Goal: Task Accomplishment & Management: Manage account settings

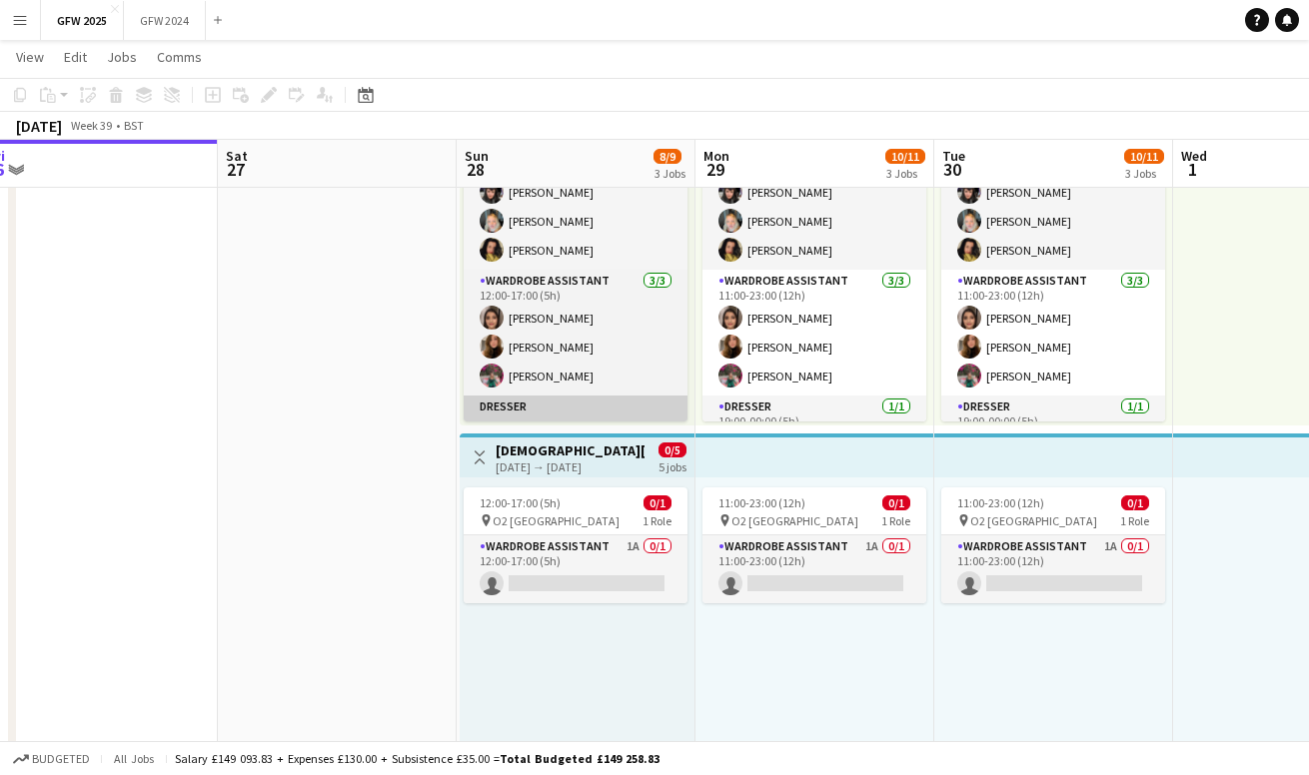
scroll to position [12, 0]
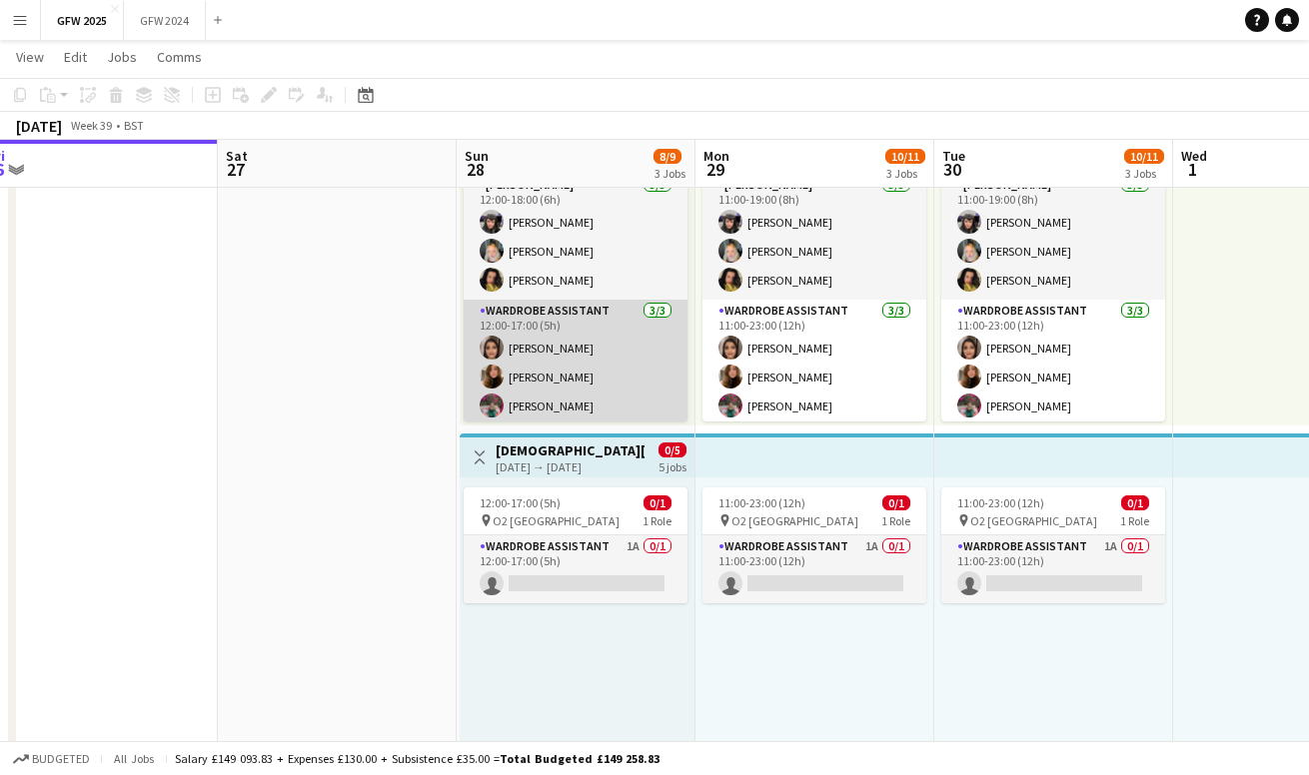
click at [618, 366] on app-card-role "Wardrobe Assistant 3/3 12:00-17:00 (5h) Shannon Pye Chloe Wassell Becky John" at bounding box center [576, 363] width 224 height 126
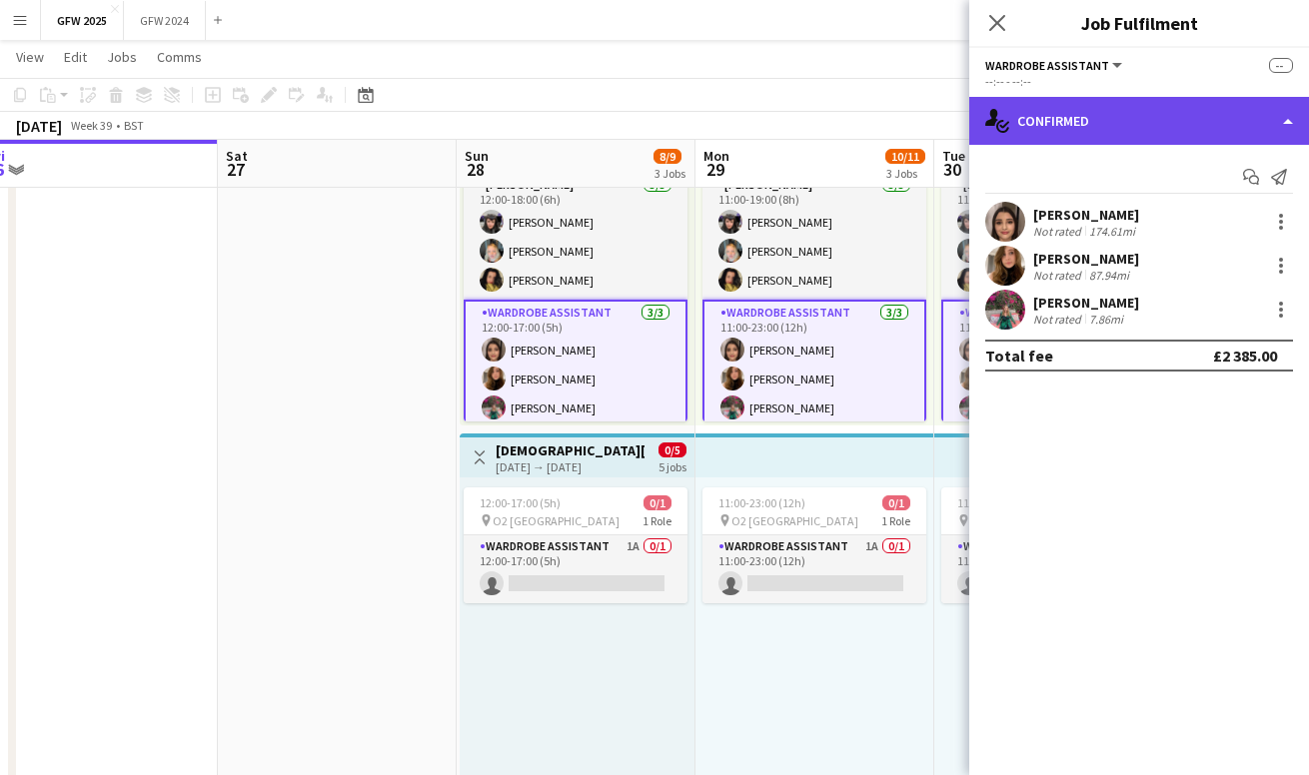
click at [1153, 117] on div "single-neutral-actions-check-2 Confirmed" at bounding box center [1139, 121] width 340 height 48
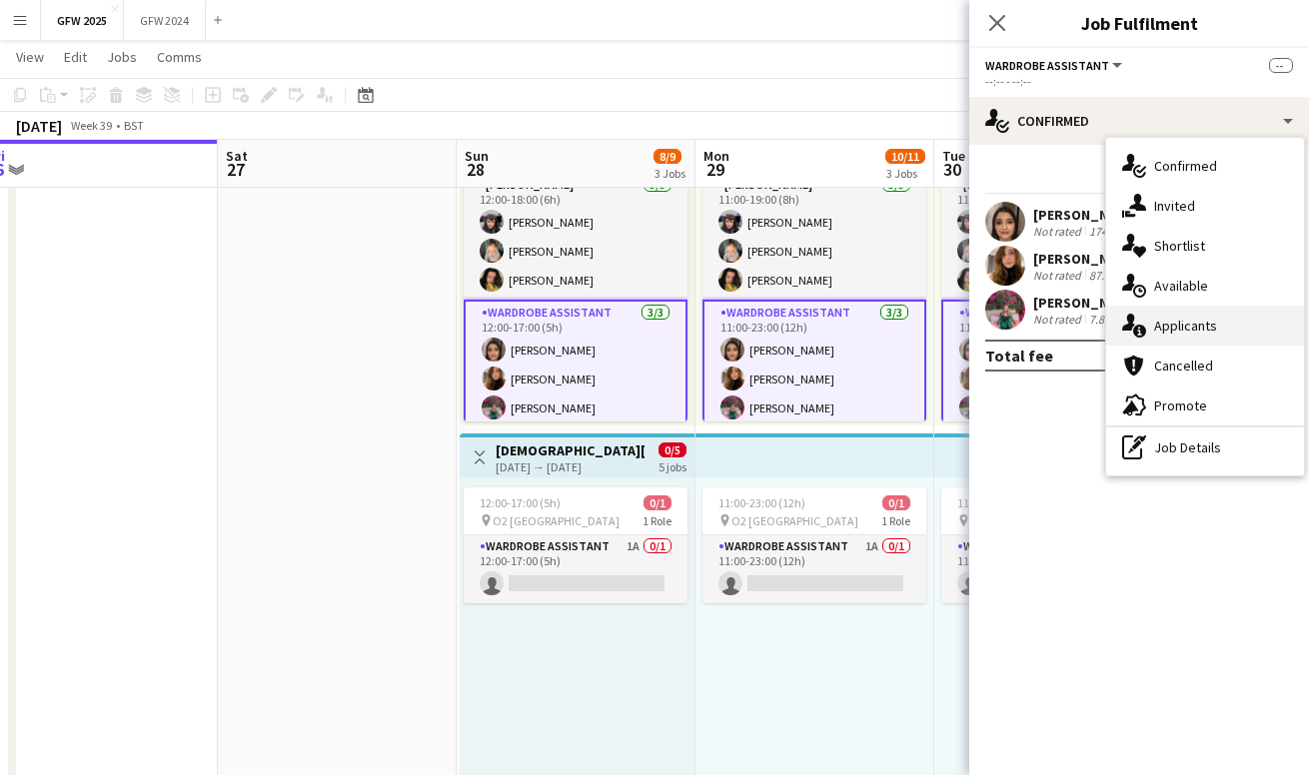
click at [1180, 333] on span "Applicants" at bounding box center [1185, 326] width 63 height 18
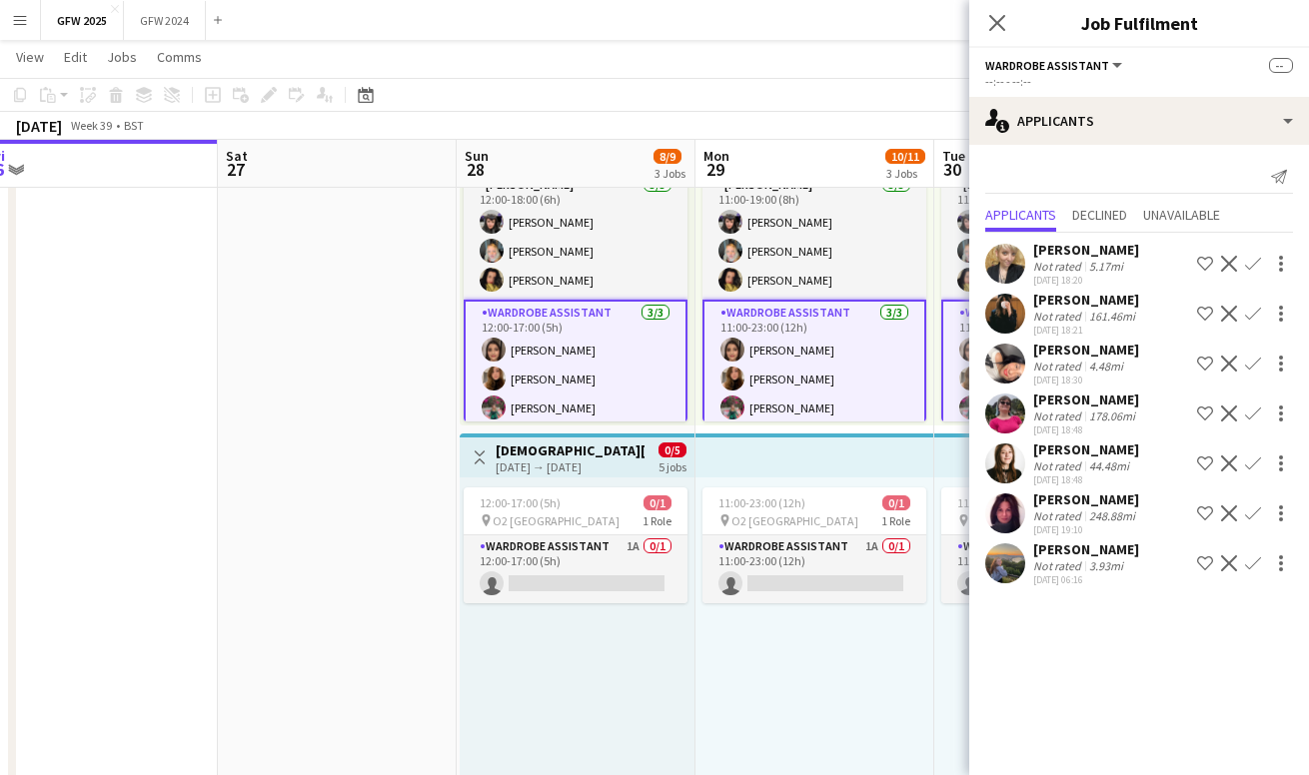
click at [1098, 258] on div "Chantal Short" at bounding box center [1086, 250] width 106 height 18
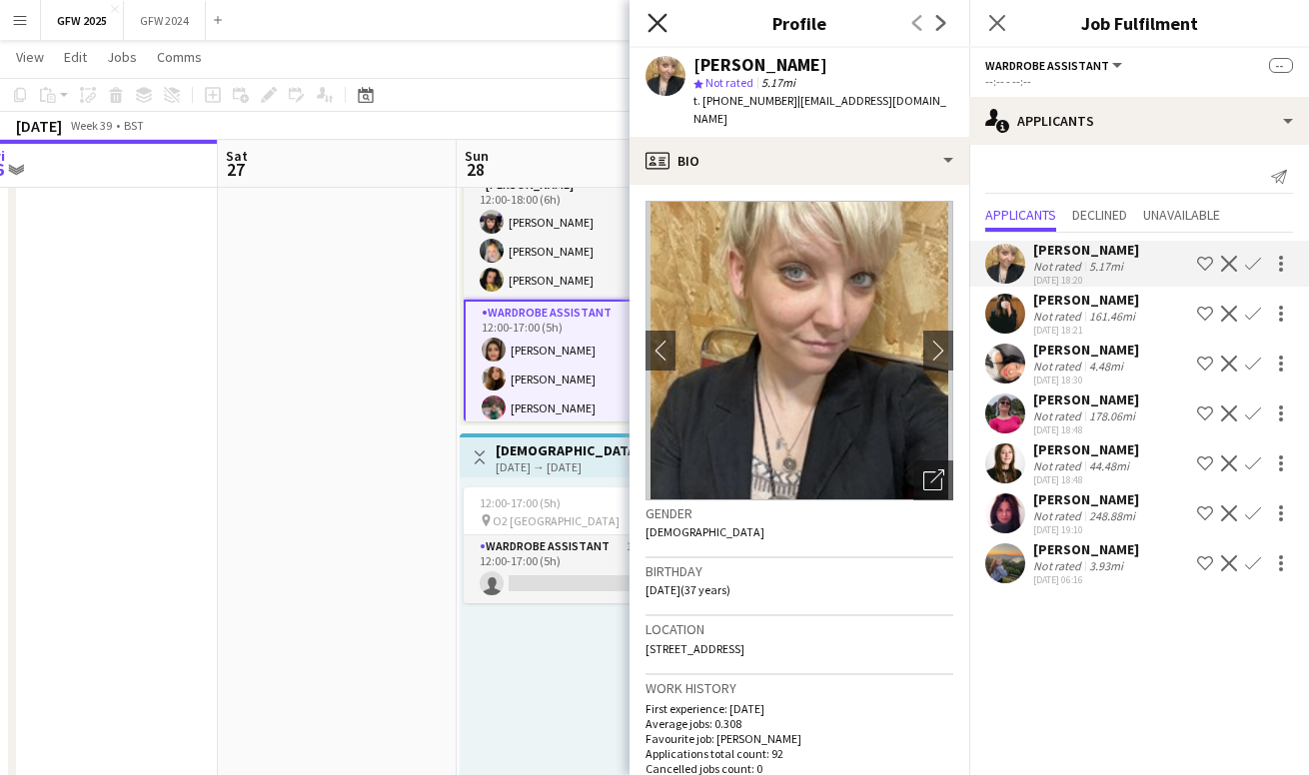
click at [653, 20] on icon "Close pop-in" at bounding box center [657, 22] width 19 height 19
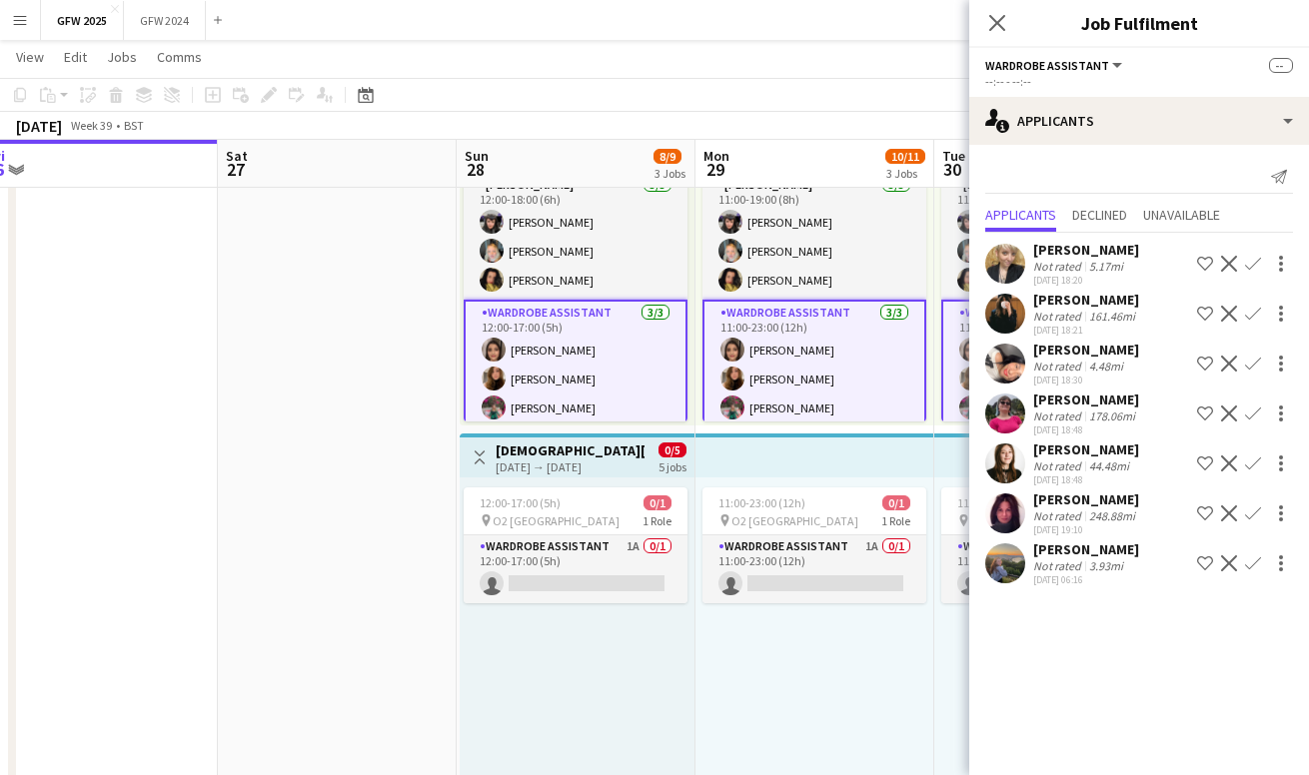
click at [1092, 512] on div "248.88mi" at bounding box center [1112, 516] width 54 height 15
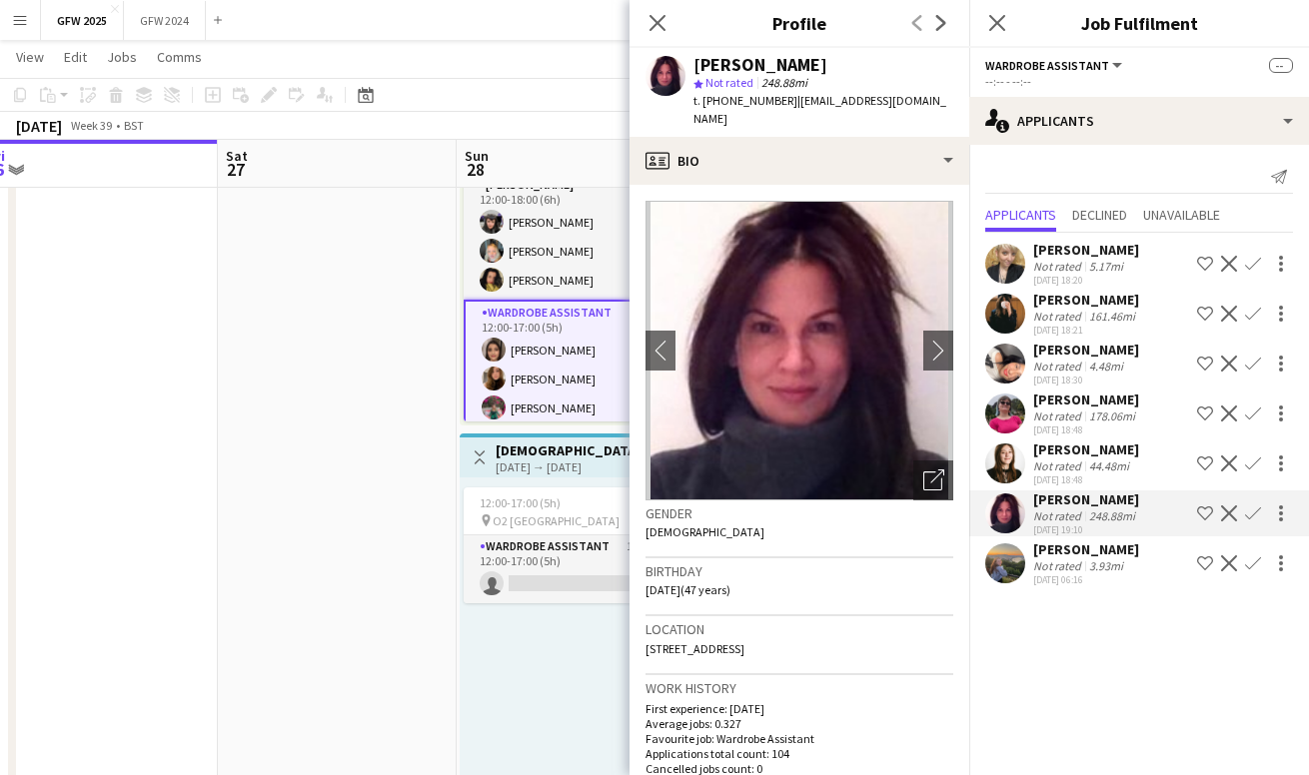
scroll to position [0, 0]
click at [398, 334] on app-date-cell at bounding box center [337, 596] width 239 height 1065
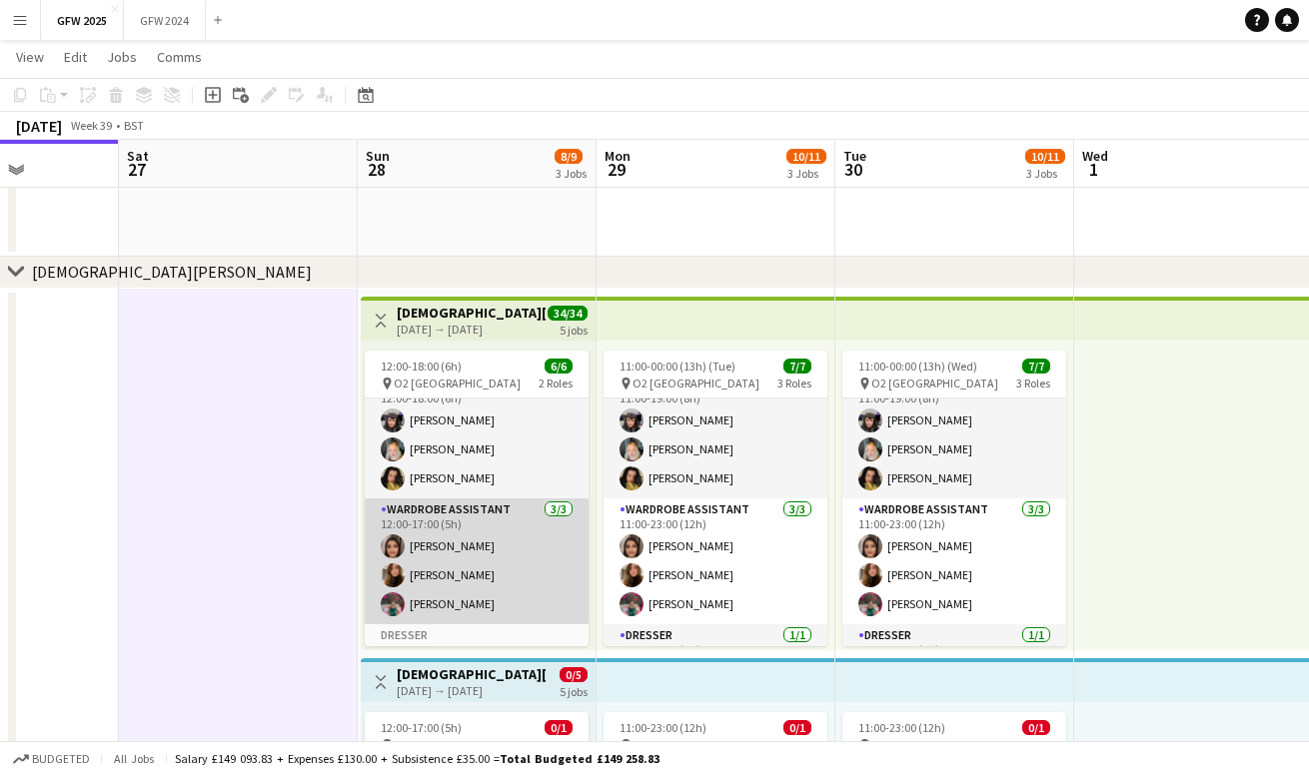
scroll to position [40, 0]
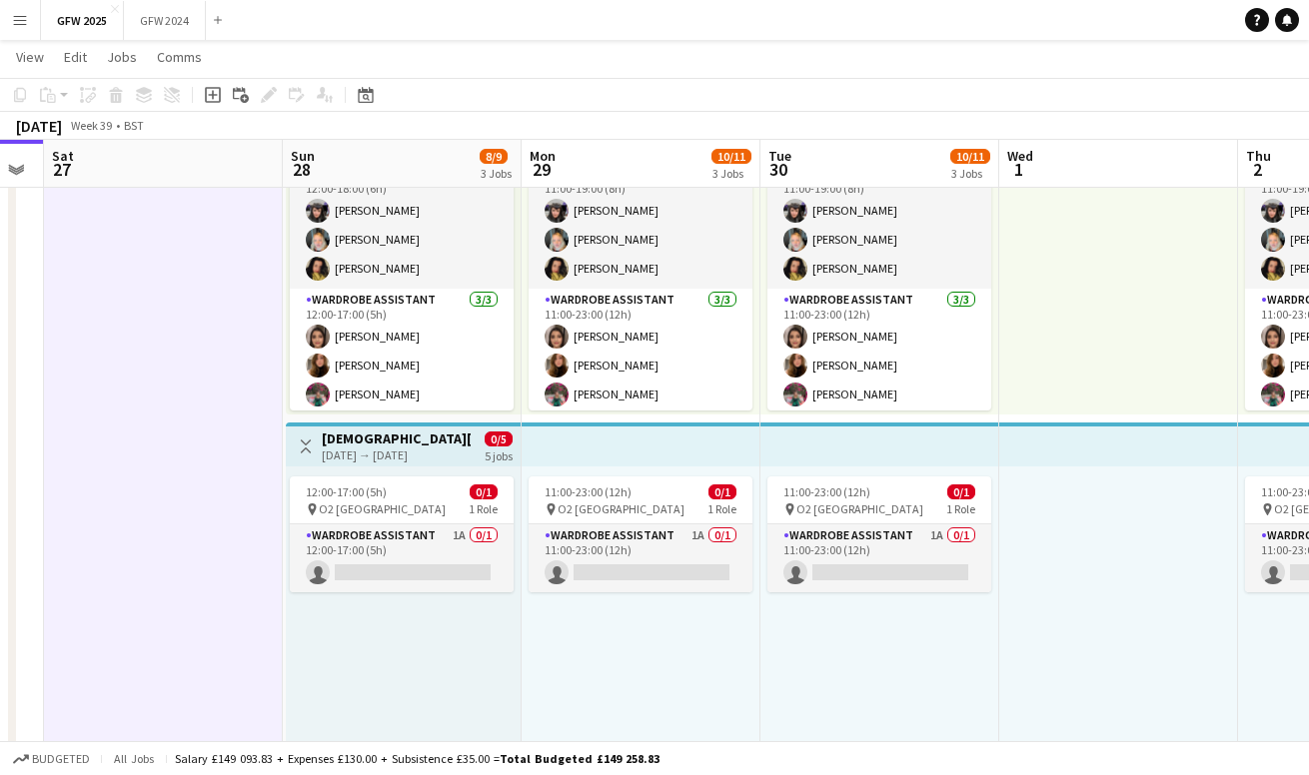
click at [422, 444] on h3 "[DEMOGRAPHIC_DATA][PERSON_NAME] O2 (Late additional person)" at bounding box center [396, 439] width 149 height 18
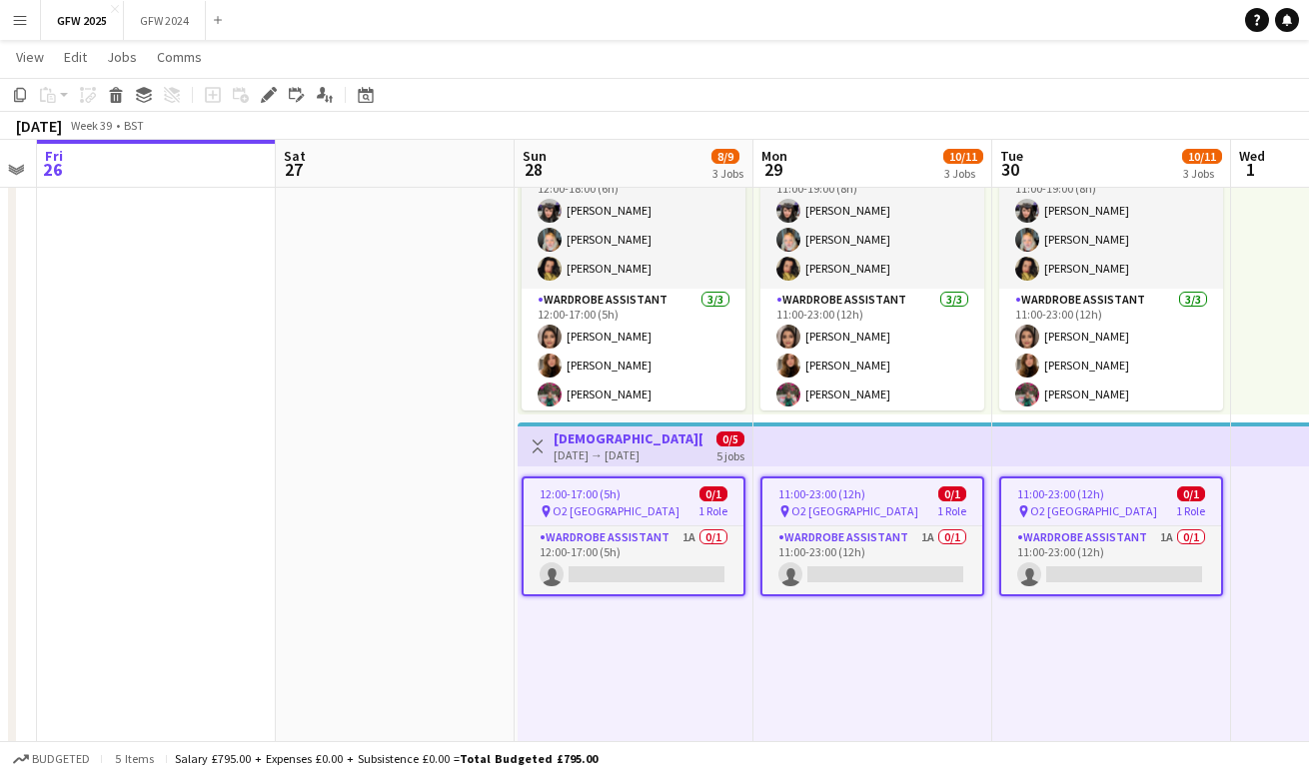
click at [632, 493] on div "12:00-17:00 (5h) 0/1" at bounding box center [634, 494] width 220 height 15
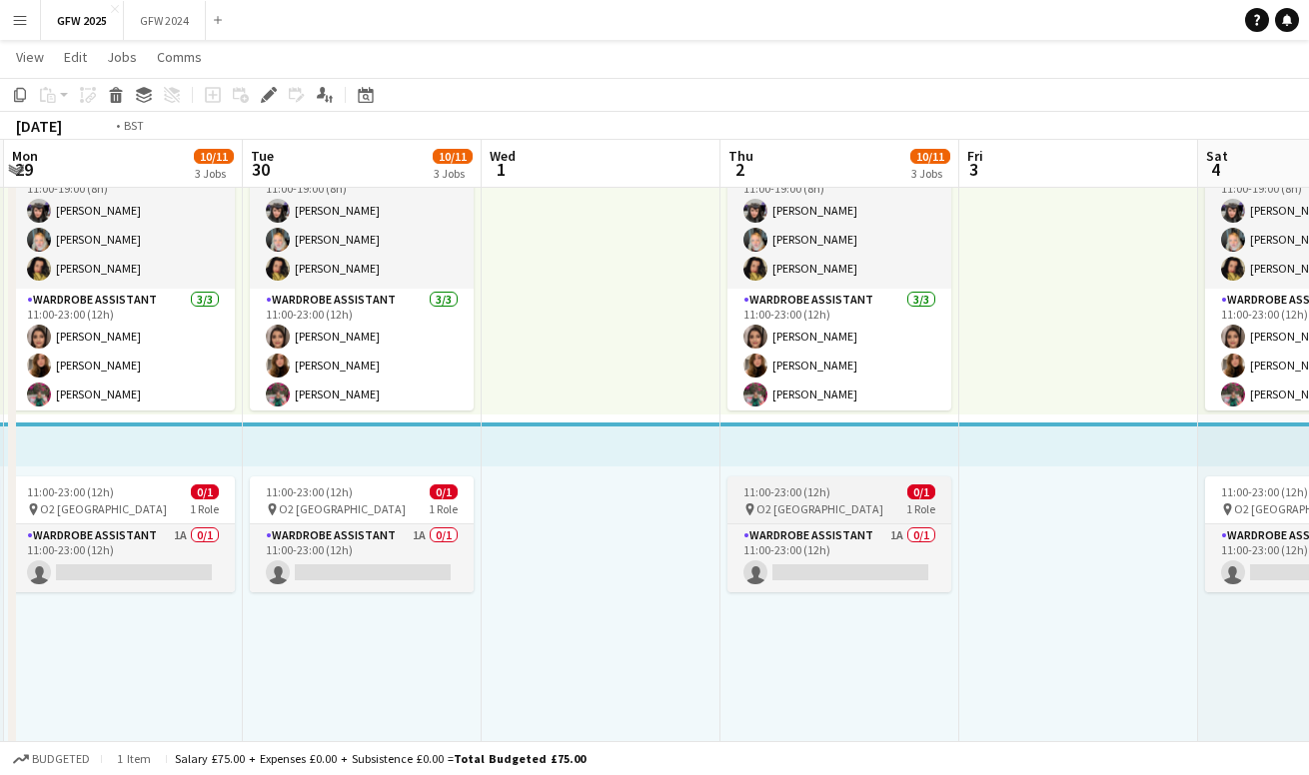
scroll to position [0, 717]
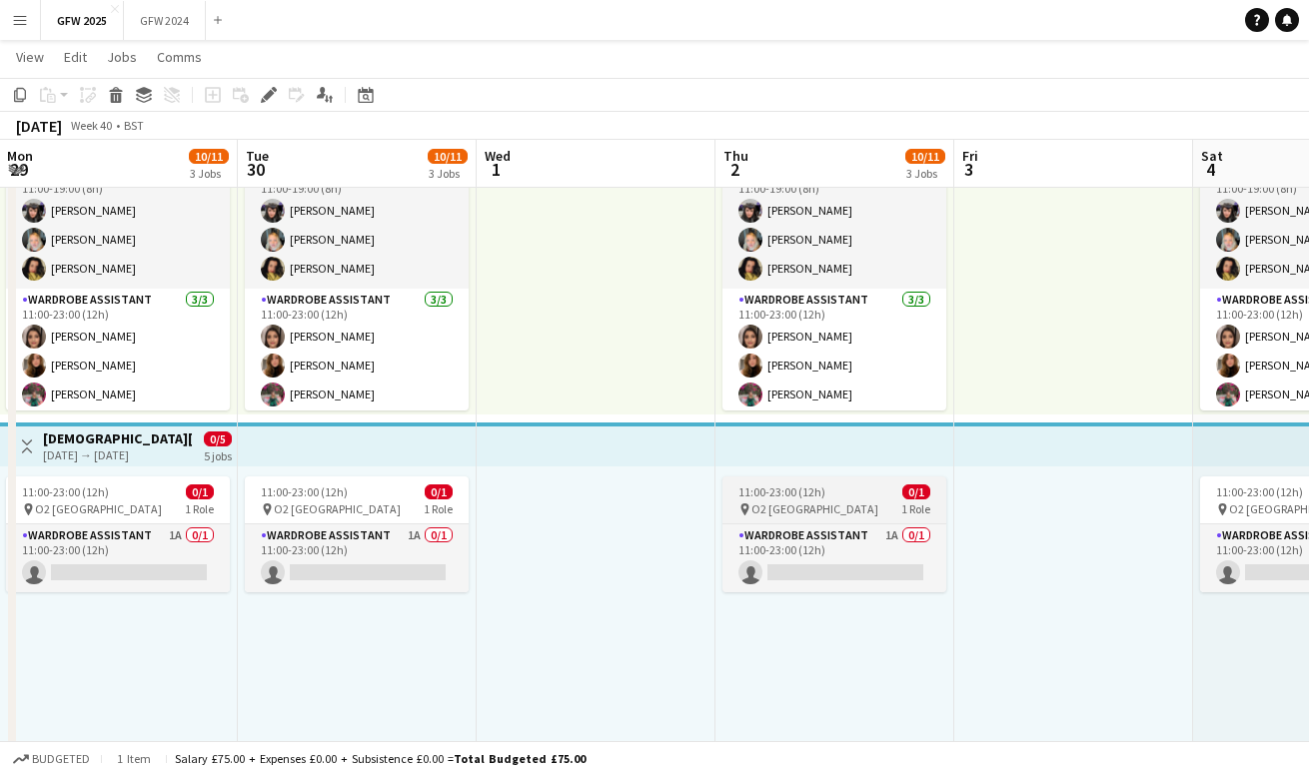
click at [832, 495] on div "11:00-23:00 (12h) 0/1" at bounding box center [834, 492] width 224 height 15
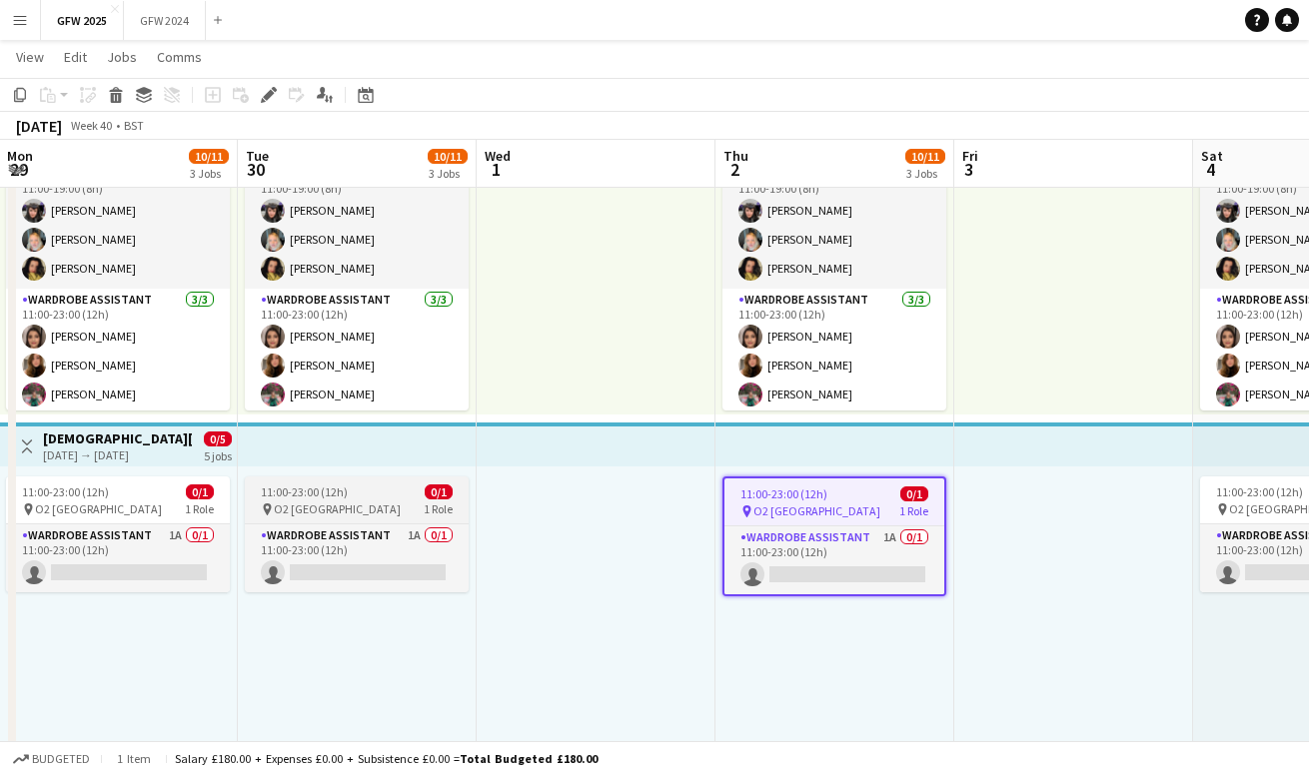
click at [357, 510] on div "pin O2 London 1 Role" at bounding box center [357, 510] width 224 height 16
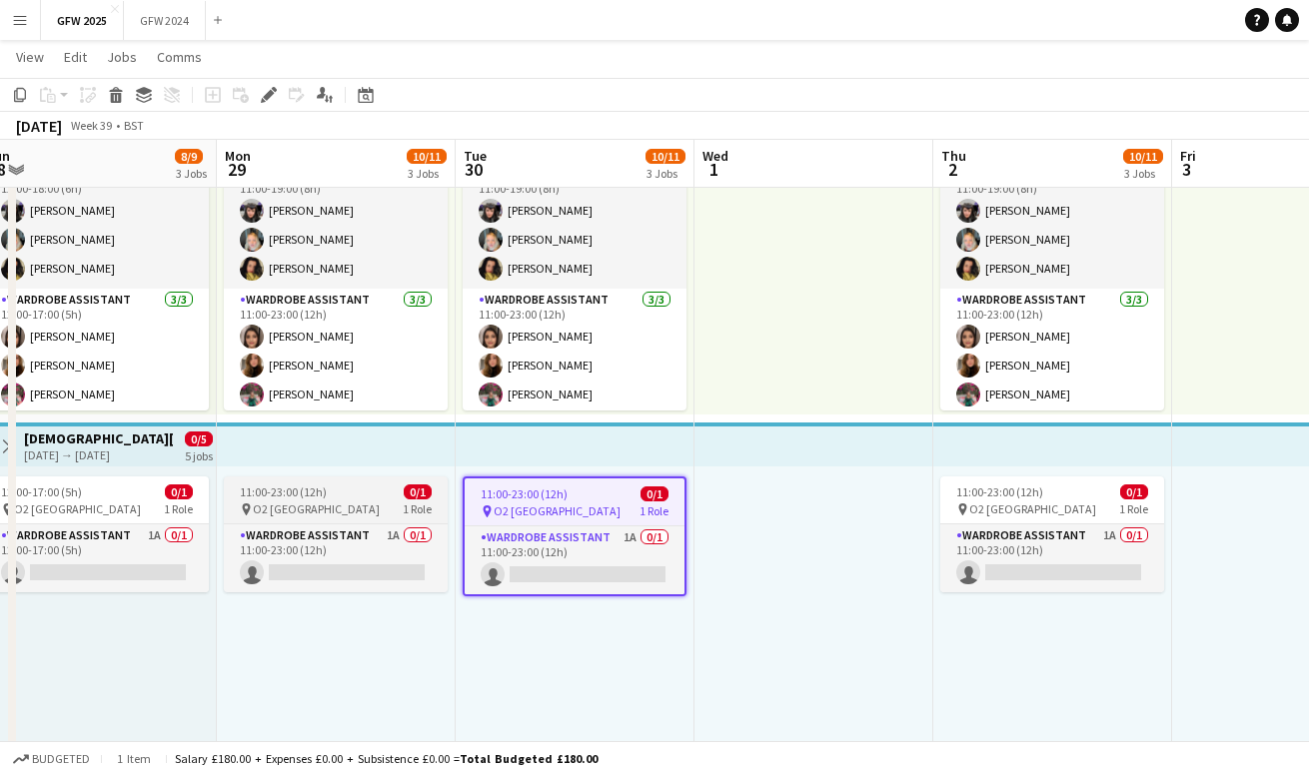
scroll to position [0, 486]
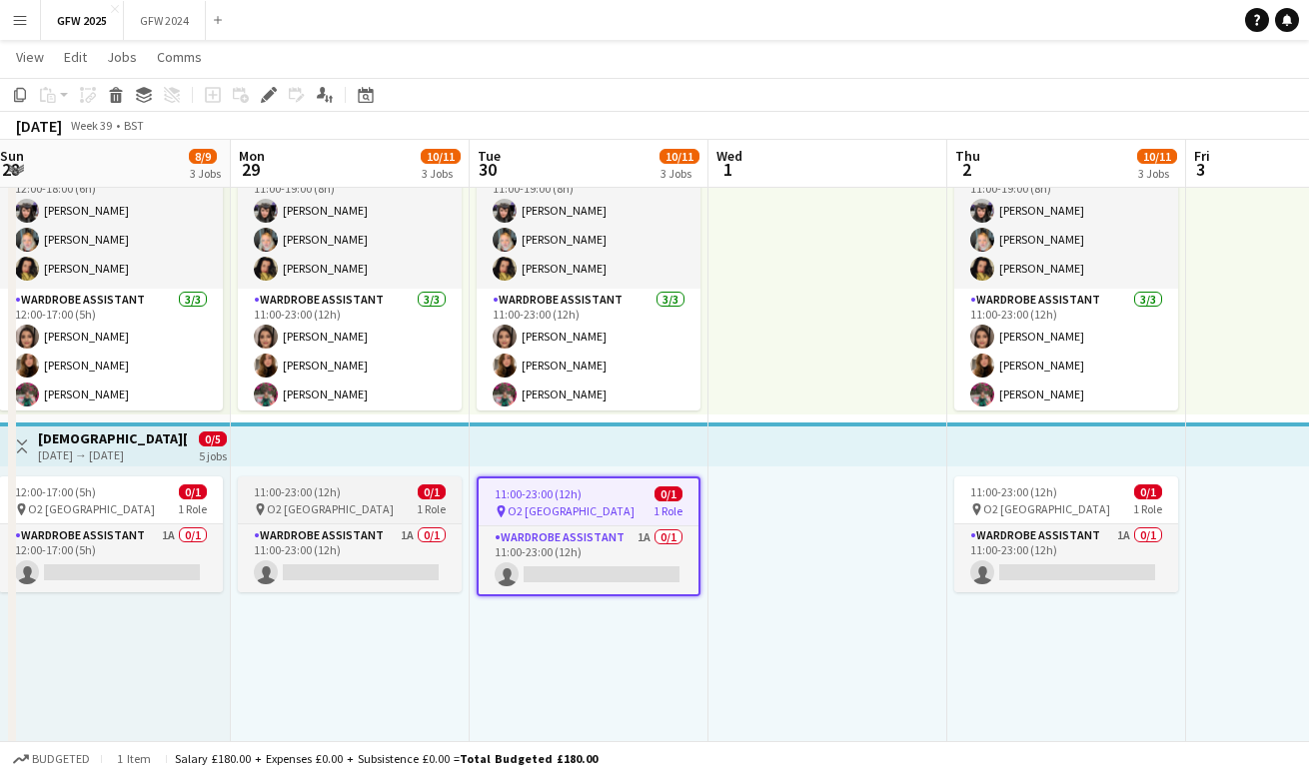
click at [344, 507] on div "pin O2 London 1 Role" at bounding box center [350, 510] width 224 height 16
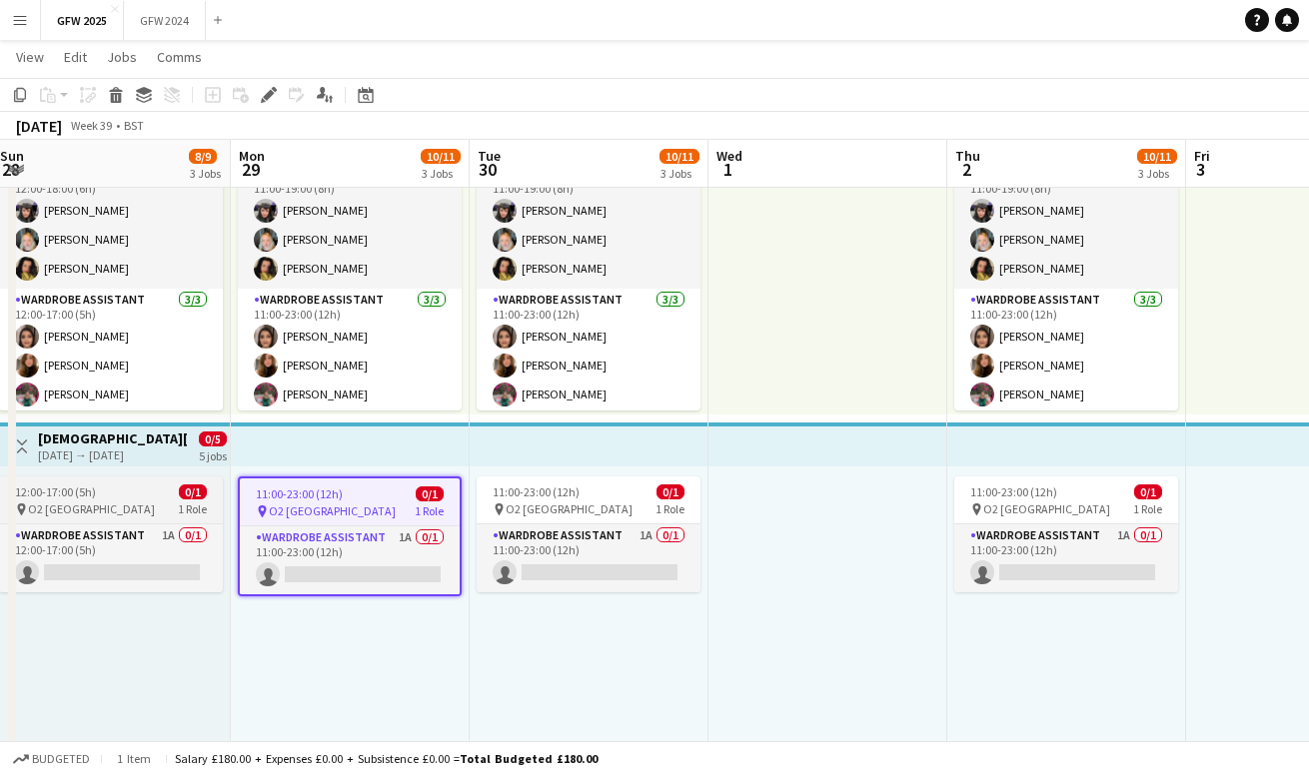
click at [113, 487] on div "12:00-17:00 (5h) 0/1" at bounding box center [111, 492] width 224 height 15
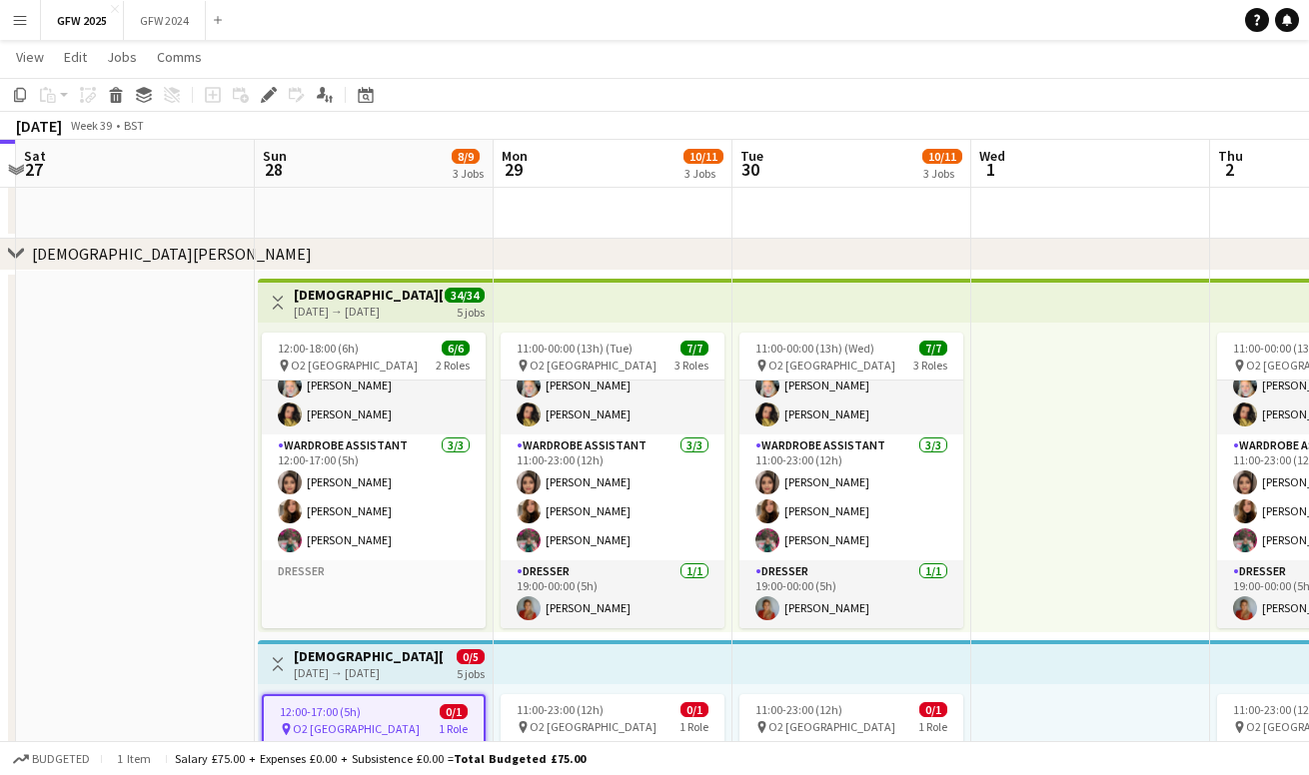
scroll to position [72, 0]
click at [378, 660] on h3 "[DEMOGRAPHIC_DATA][PERSON_NAME] O2 (Late additional person)" at bounding box center [368, 657] width 149 height 18
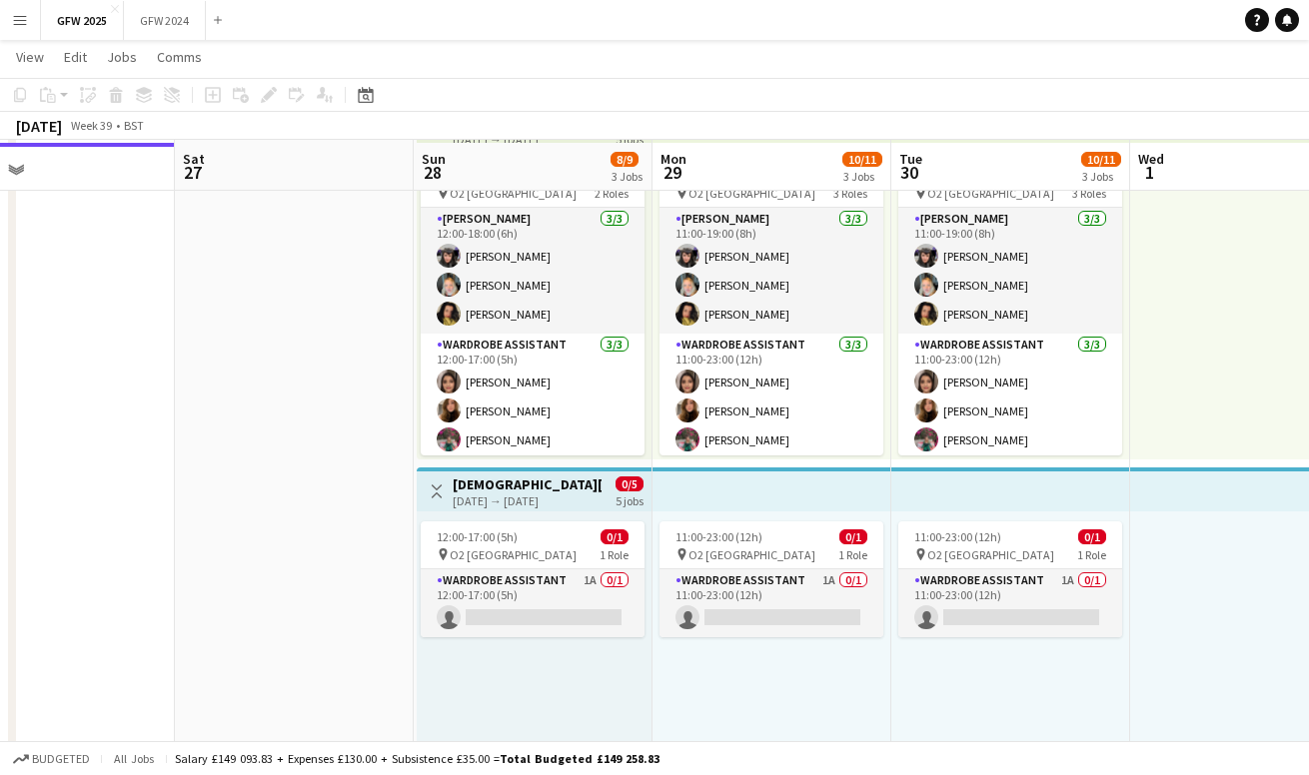
scroll to position [305, 0]
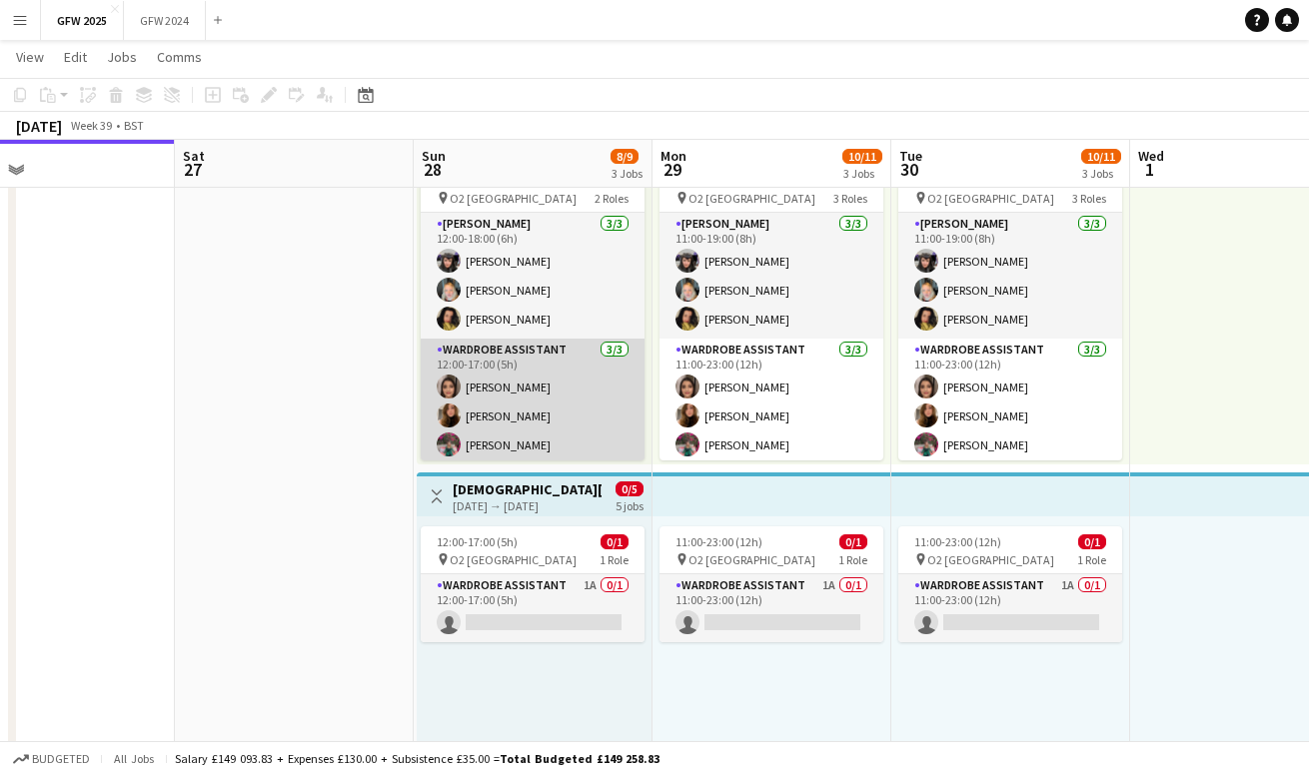
click at [537, 395] on app-card-role "Wardrobe Assistant 3/3 12:00-17:00 (5h) Shannon Pye Chloe Wassell Becky John" at bounding box center [533, 402] width 224 height 126
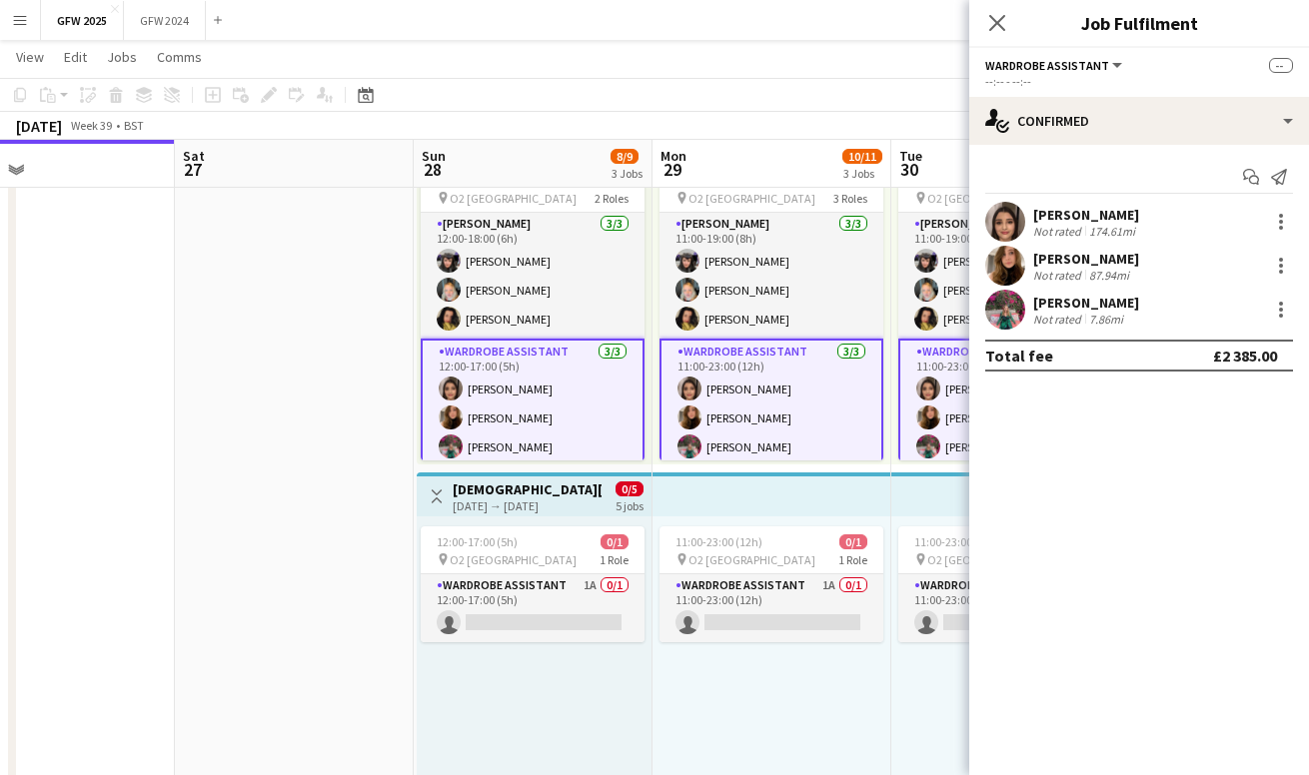
click at [720, 501] on app-top-bar at bounding box center [772, 495] width 239 height 44
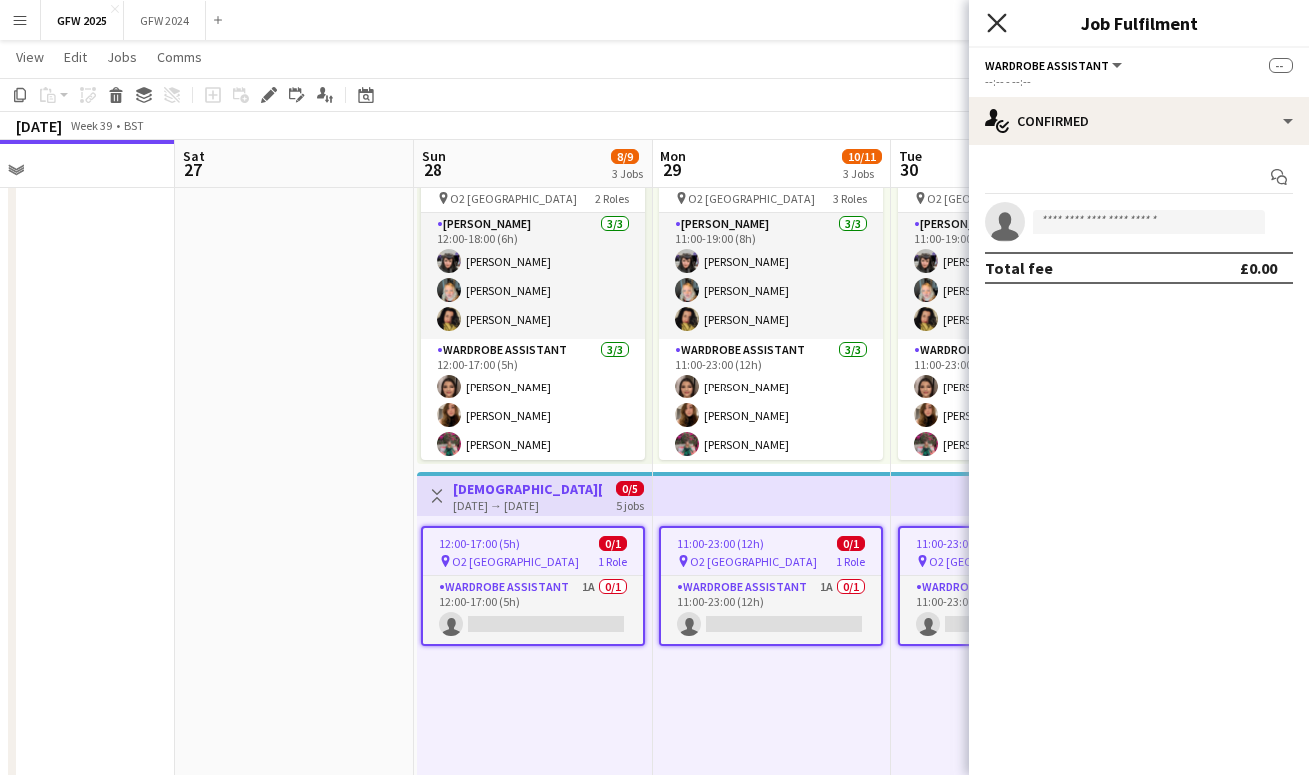
click at [996, 17] on icon "Close pop-in" at bounding box center [996, 22] width 19 height 19
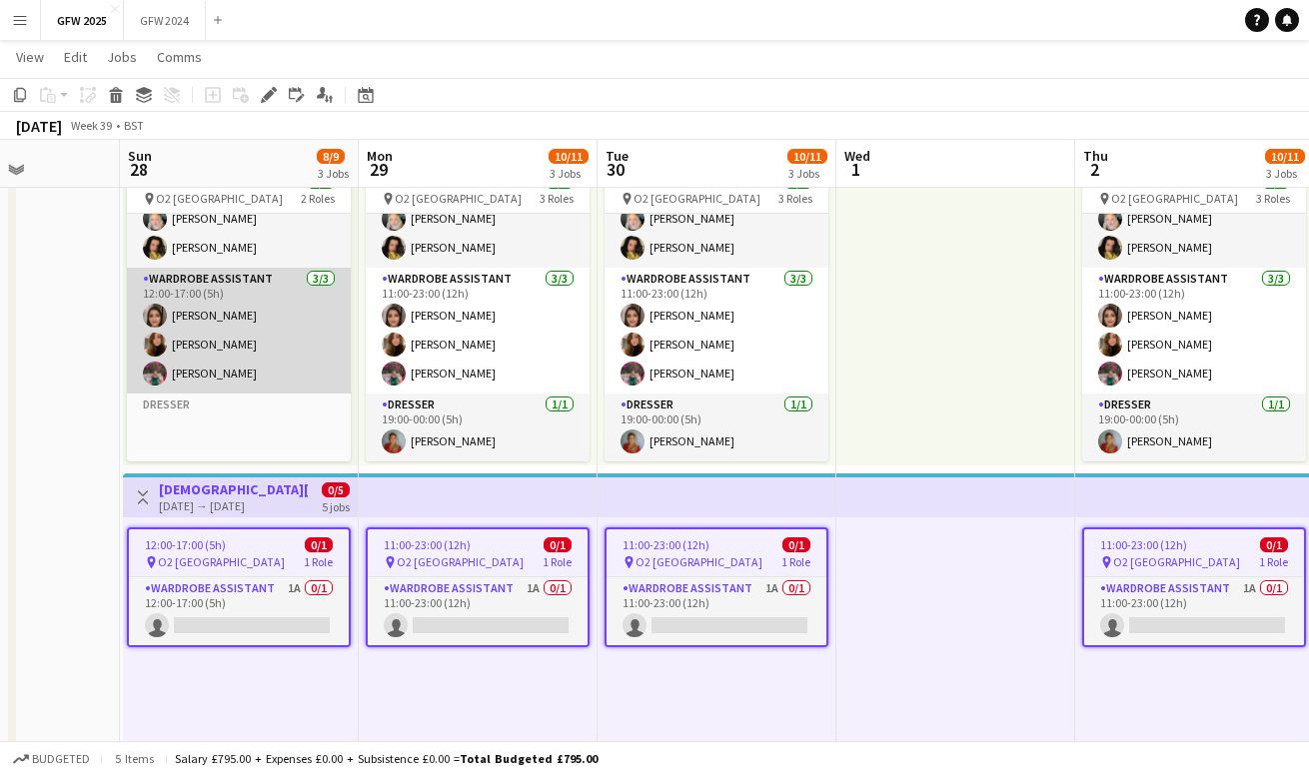
scroll to position [0, 0]
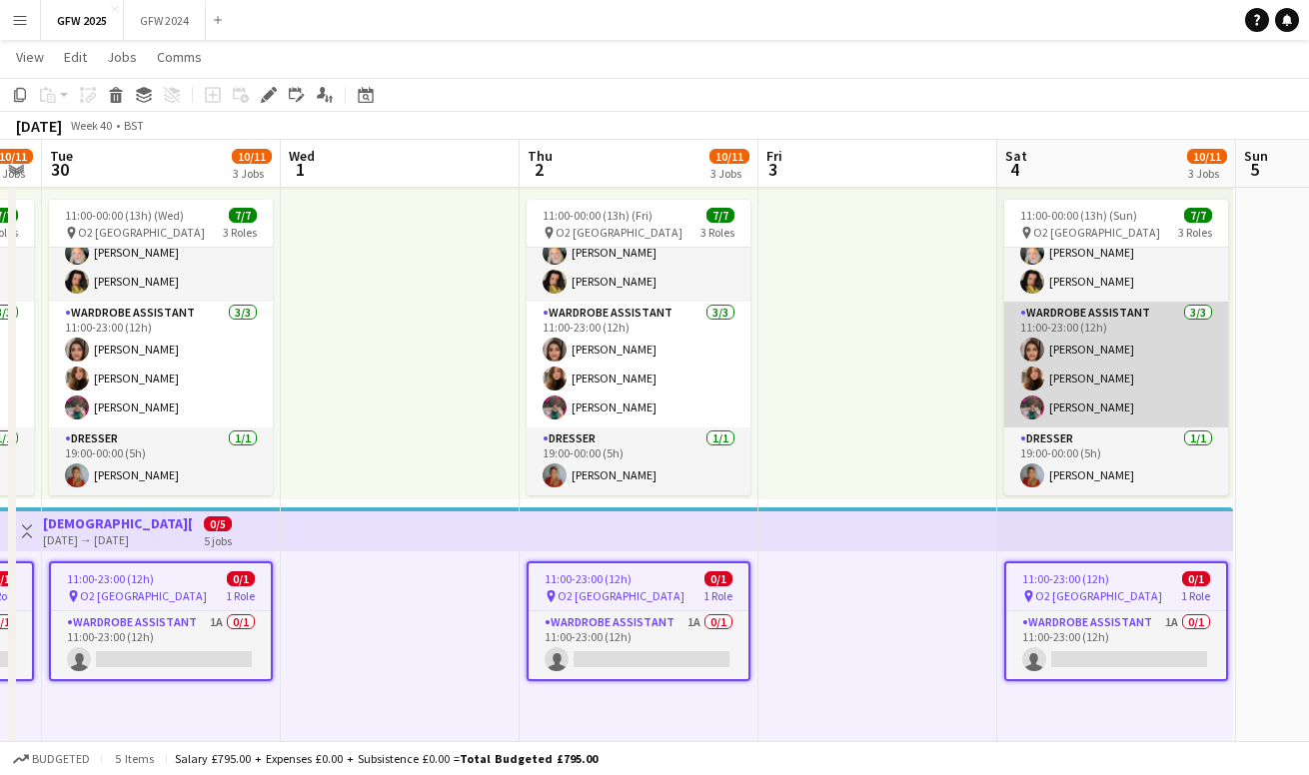
click at [1052, 355] on app-card-role "Wardrobe Assistant 3/3 11:00-23:00 (12h) Shannon Pye Chloe Wassell Becky John" at bounding box center [1116, 365] width 224 height 126
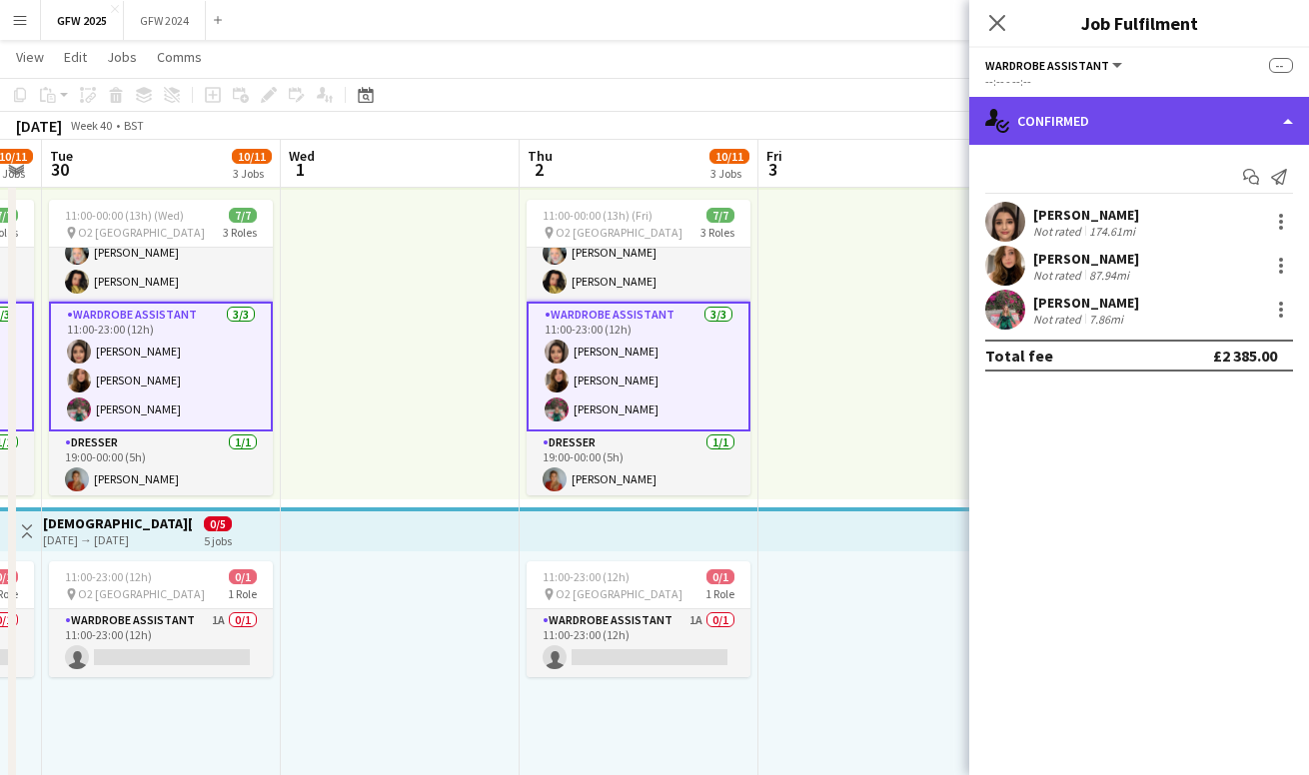
click at [1084, 119] on div "single-neutral-actions-check-2 Confirmed" at bounding box center [1139, 121] width 340 height 48
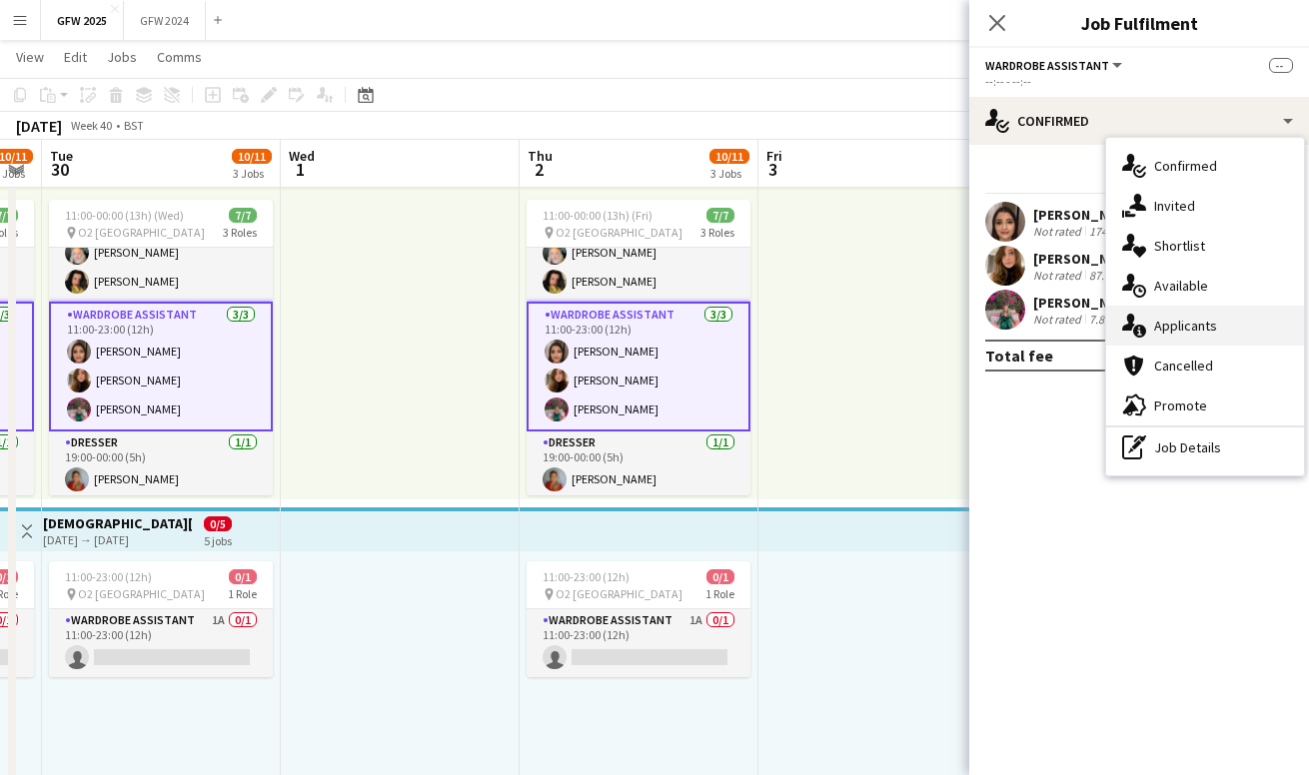
click at [1175, 328] on span "Applicants" at bounding box center [1185, 326] width 63 height 18
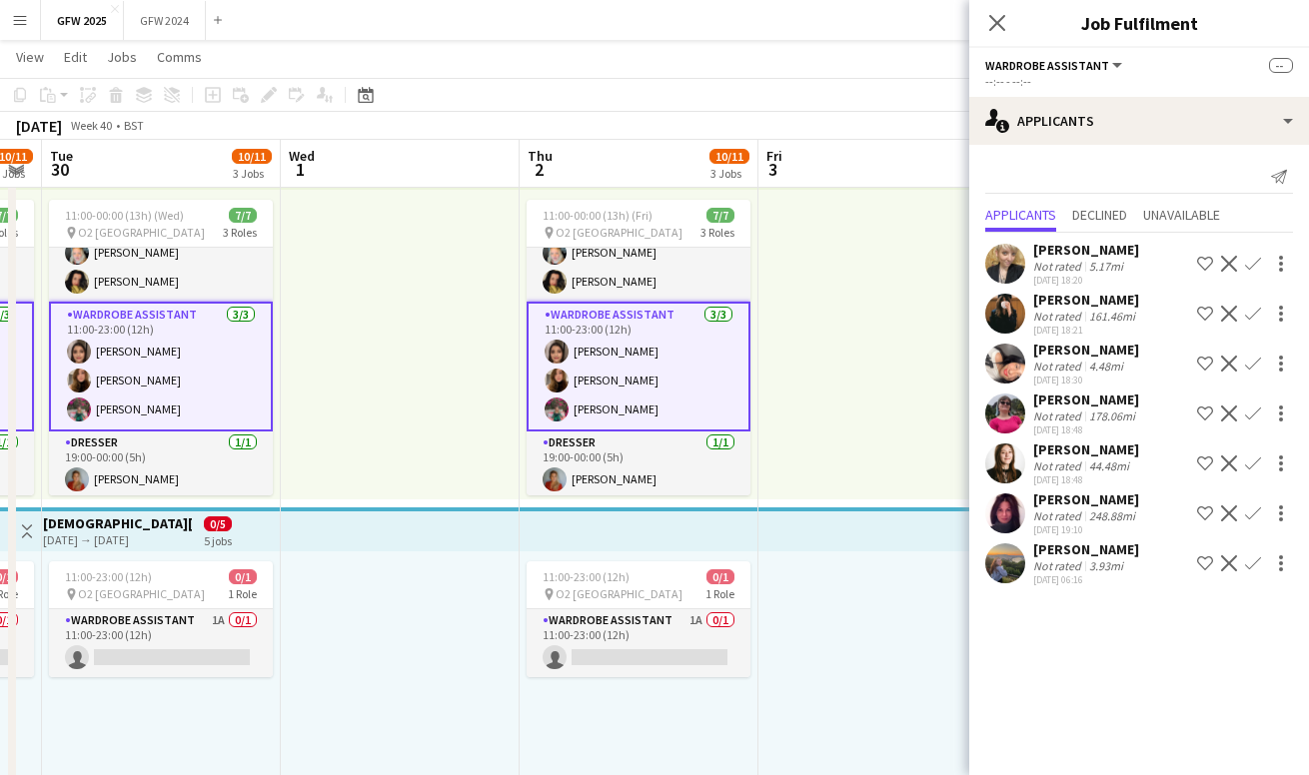
click at [1081, 512] on div "Not rated" at bounding box center [1059, 516] width 52 height 15
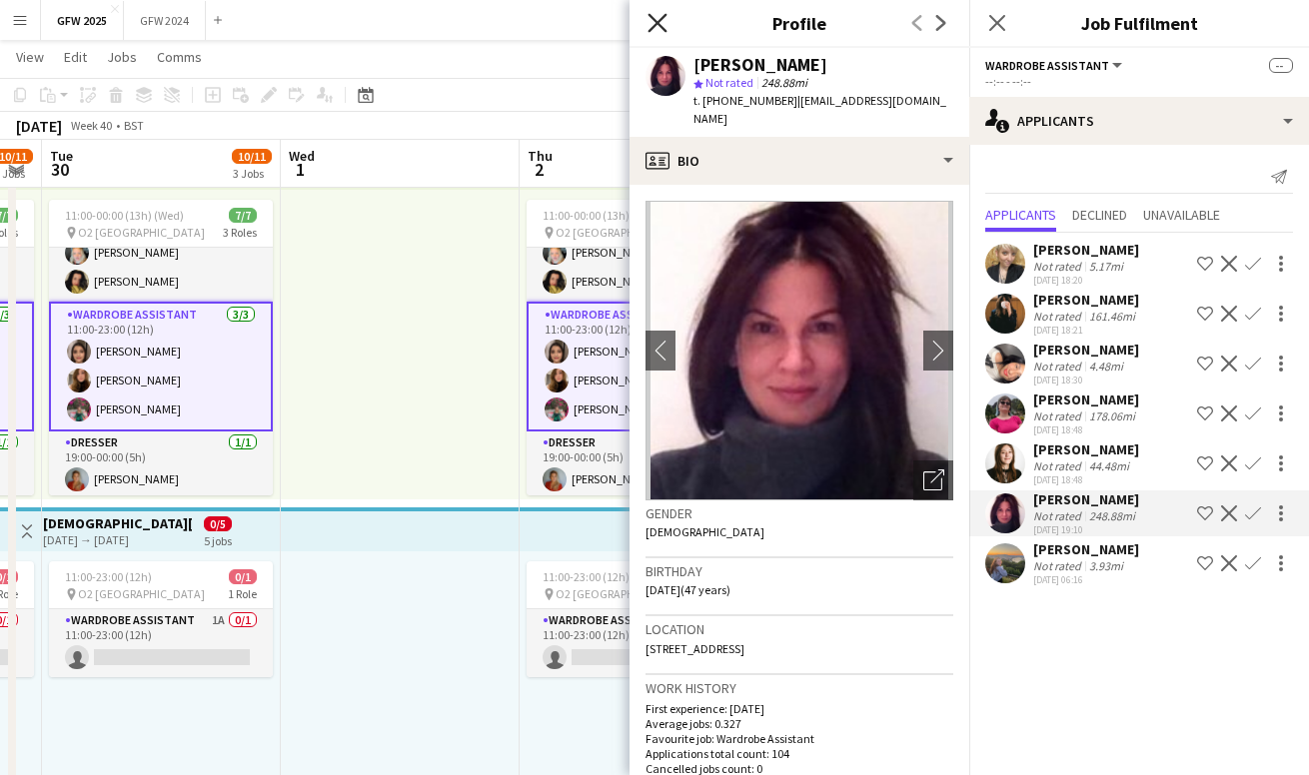
click at [659, 23] on icon at bounding box center [657, 22] width 19 height 19
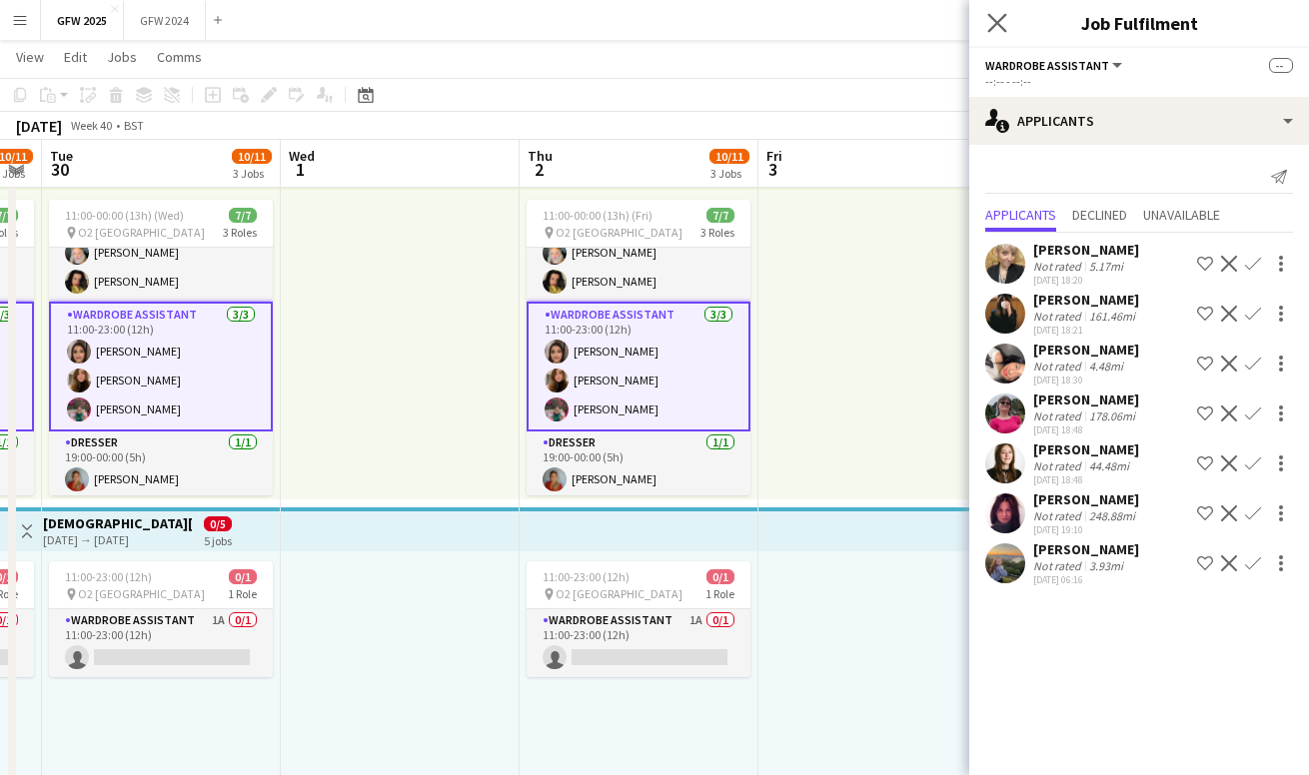
click at [997, 13] on app-icon "Close pop-in" at bounding box center [997, 23] width 29 height 29
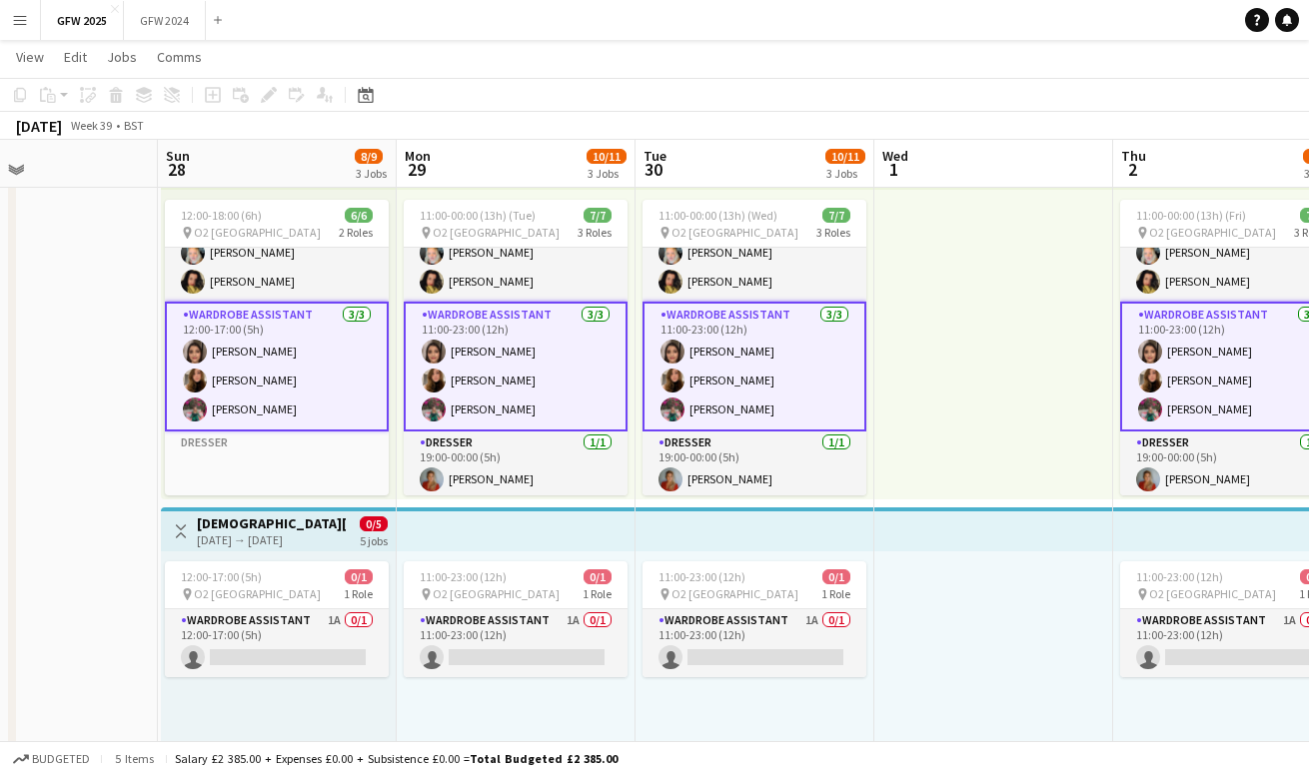
scroll to position [0, 558]
click at [759, 355] on app-card-role "Wardrobe Assistant 3/3 11:00-23:00 (12h) Shannon Pye Chloe Wassell Becky John" at bounding box center [756, 367] width 224 height 130
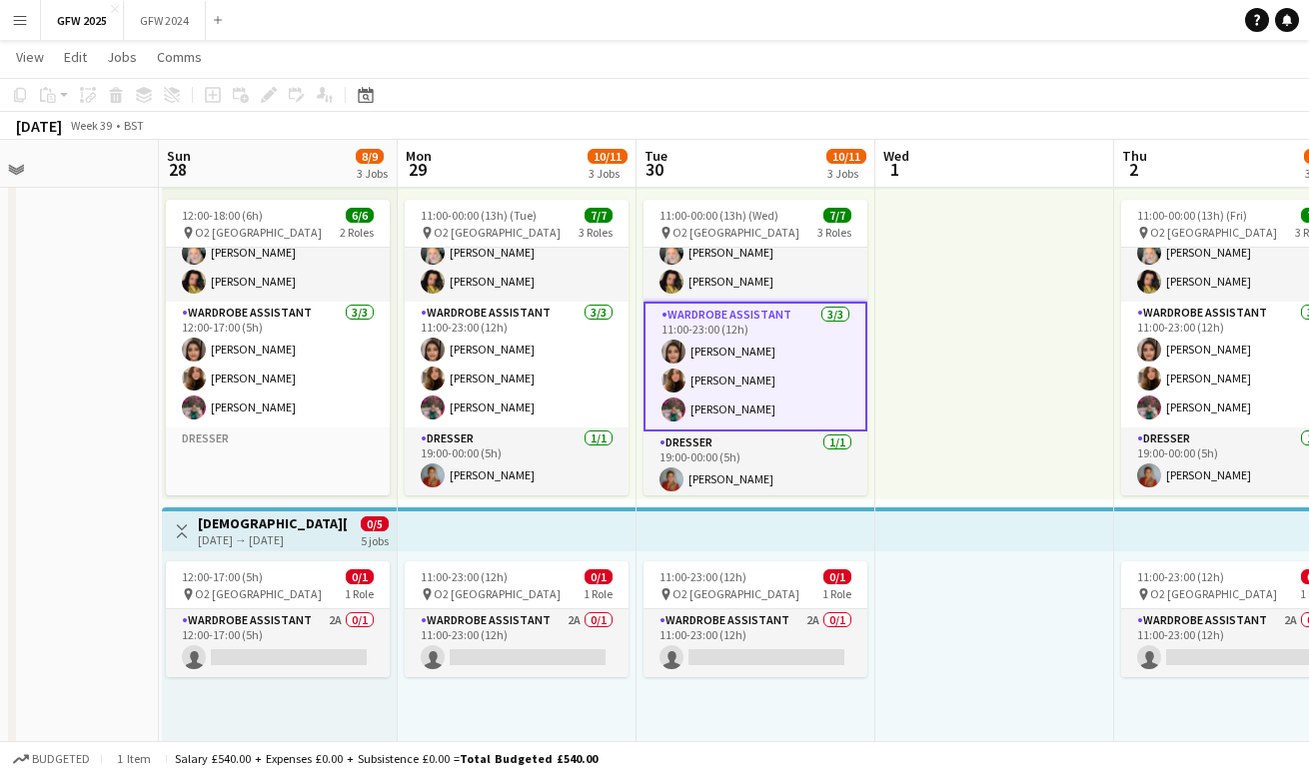
click at [765, 324] on app-card-role "Wardrobe Assistant 3/3 11:00-23:00 (12h) Shannon Pye Chloe Wassell Becky John" at bounding box center [756, 367] width 224 height 130
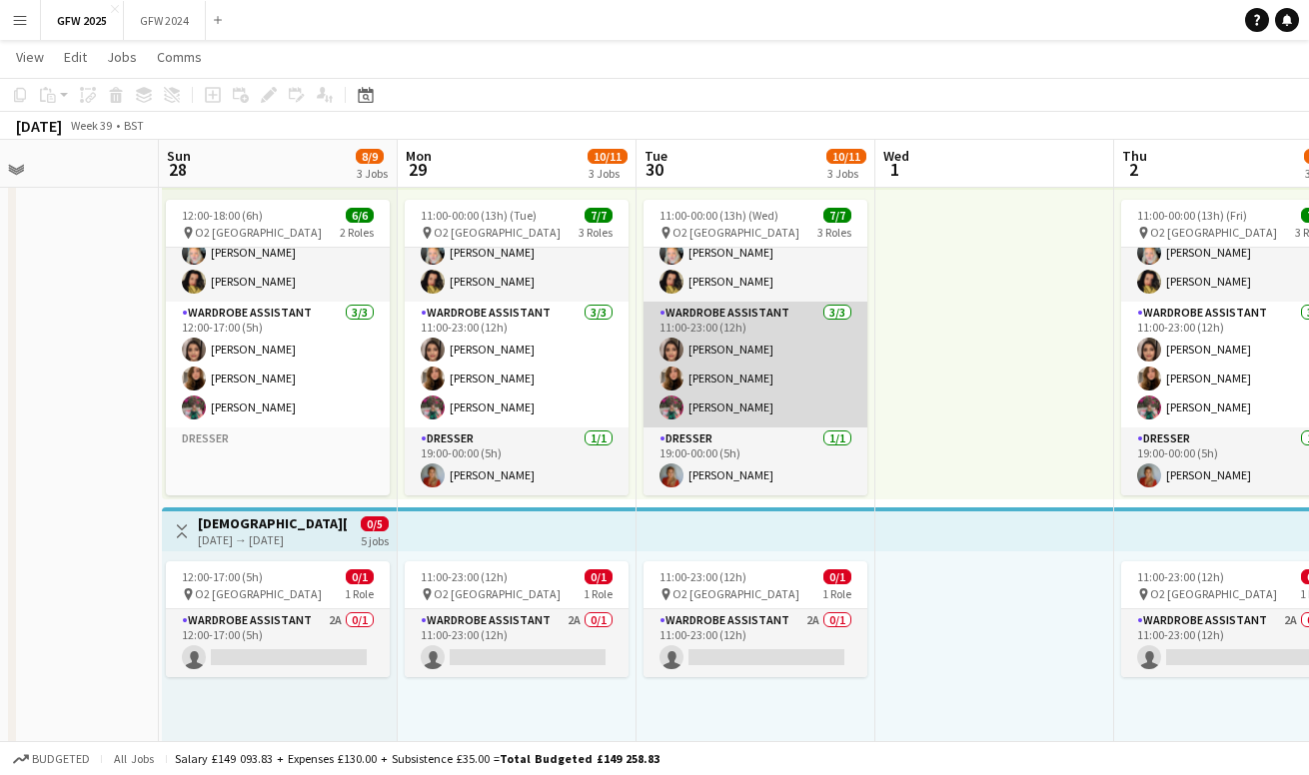
click at [765, 324] on app-card-role "Wardrobe Assistant 3/3 11:00-23:00 (12h) Shannon Pye Chloe Wassell Becky John" at bounding box center [756, 365] width 224 height 126
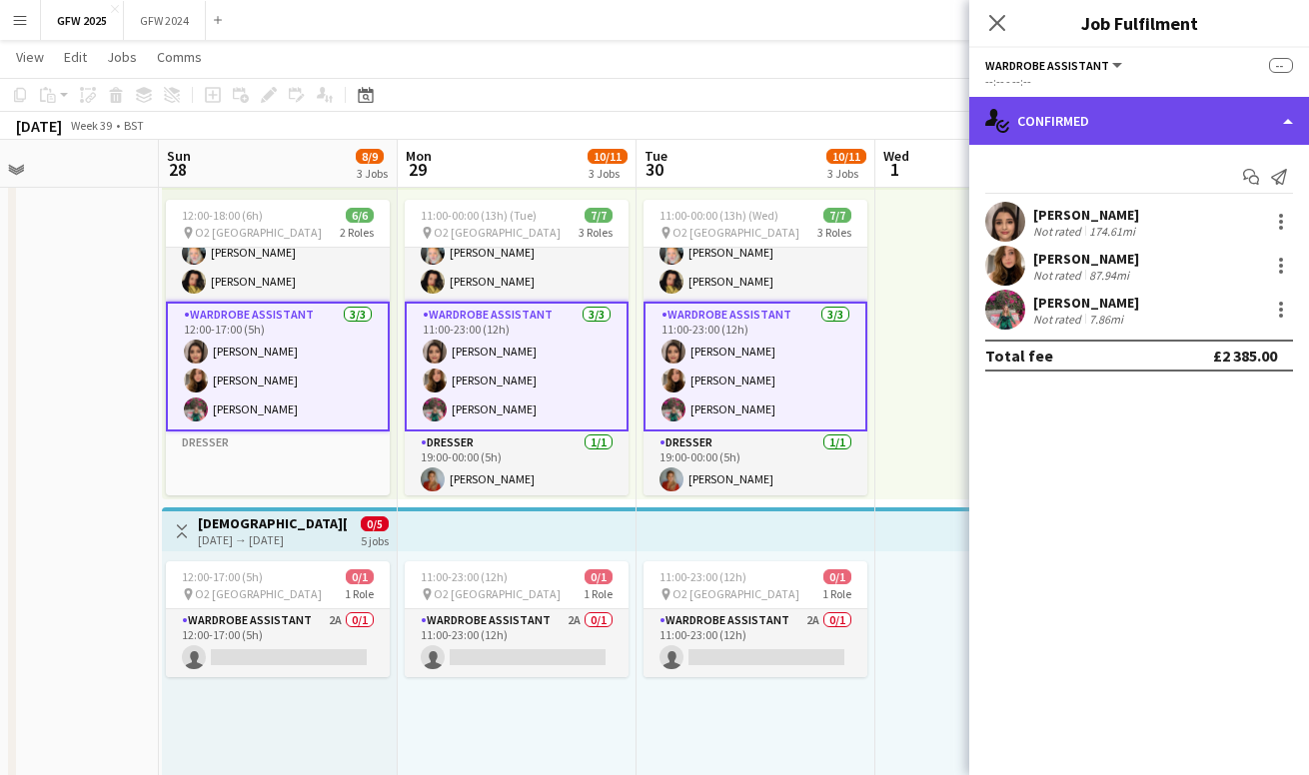
click at [1064, 113] on div "single-neutral-actions-check-2 Confirmed" at bounding box center [1139, 121] width 340 height 48
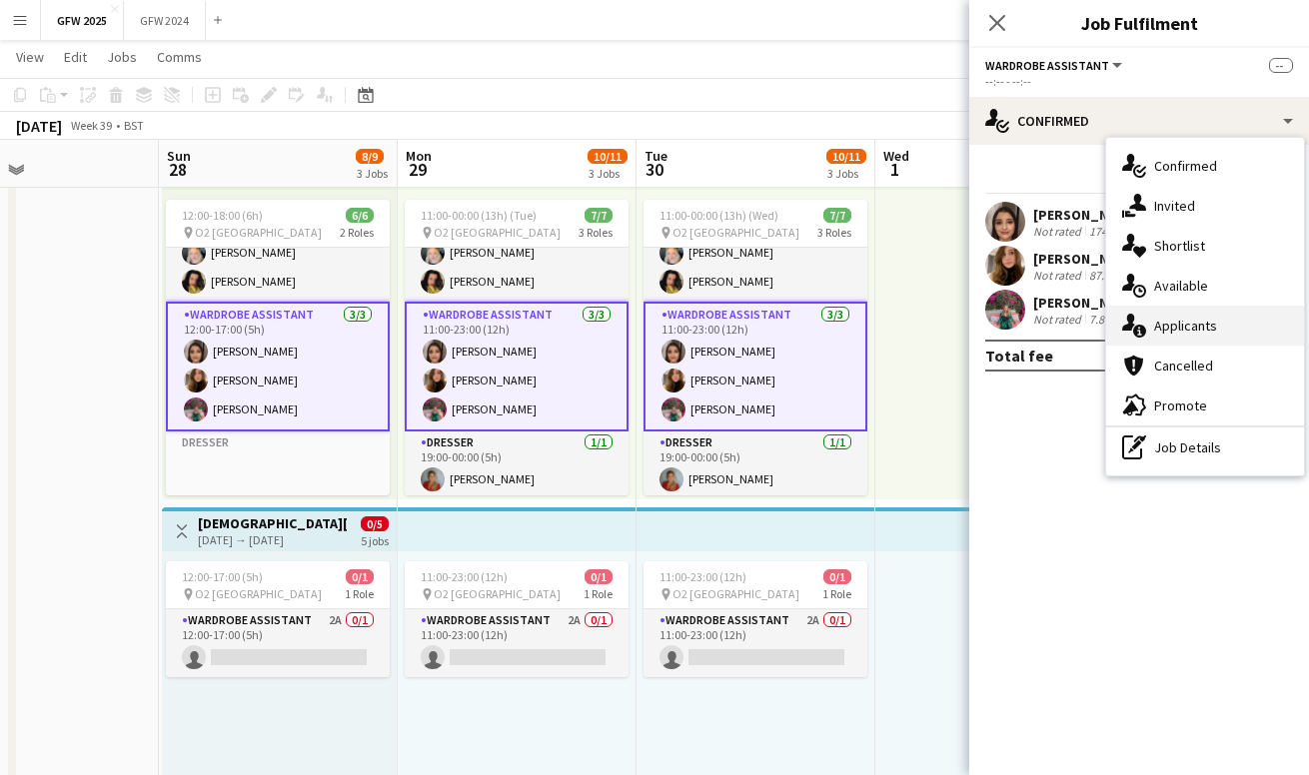
click at [1177, 317] on span "Applicants" at bounding box center [1185, 326] width 63 height 18
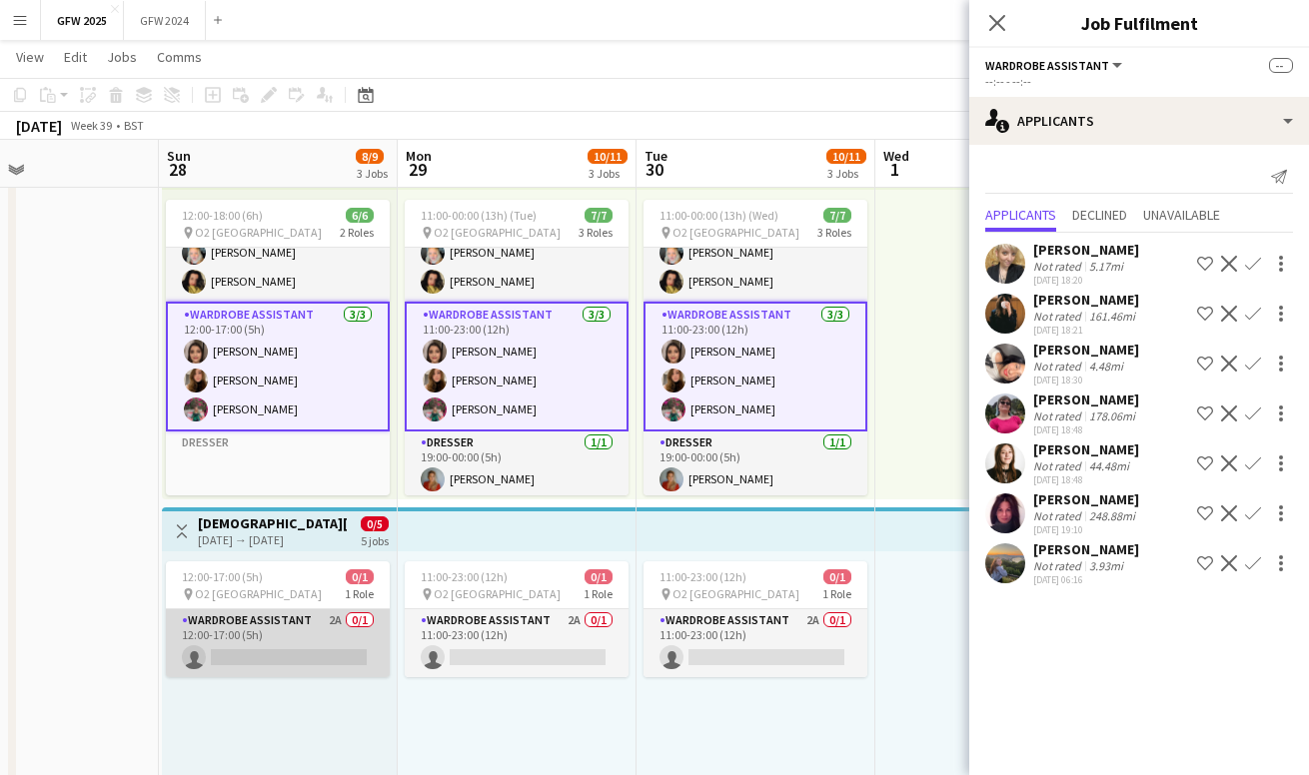
click at [310, 635] on app-card-role "Wardrobe Assistant 2A 0/1 12:00-17:00 (5h) single-neutral-actions" at bounding box center [278, 644] width 224 height 68
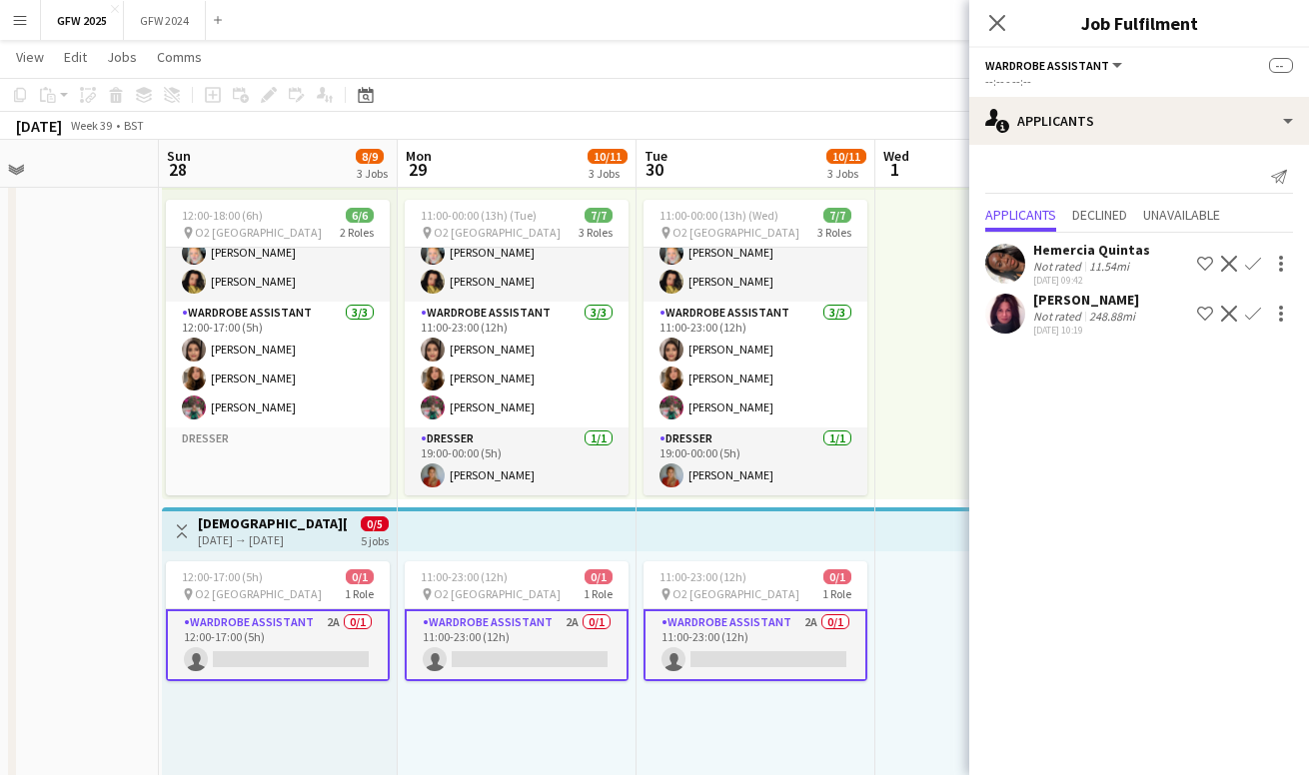
click at [1077, 319] on div "Not rated" at bounding box center [1059, 316] width 52 height 15
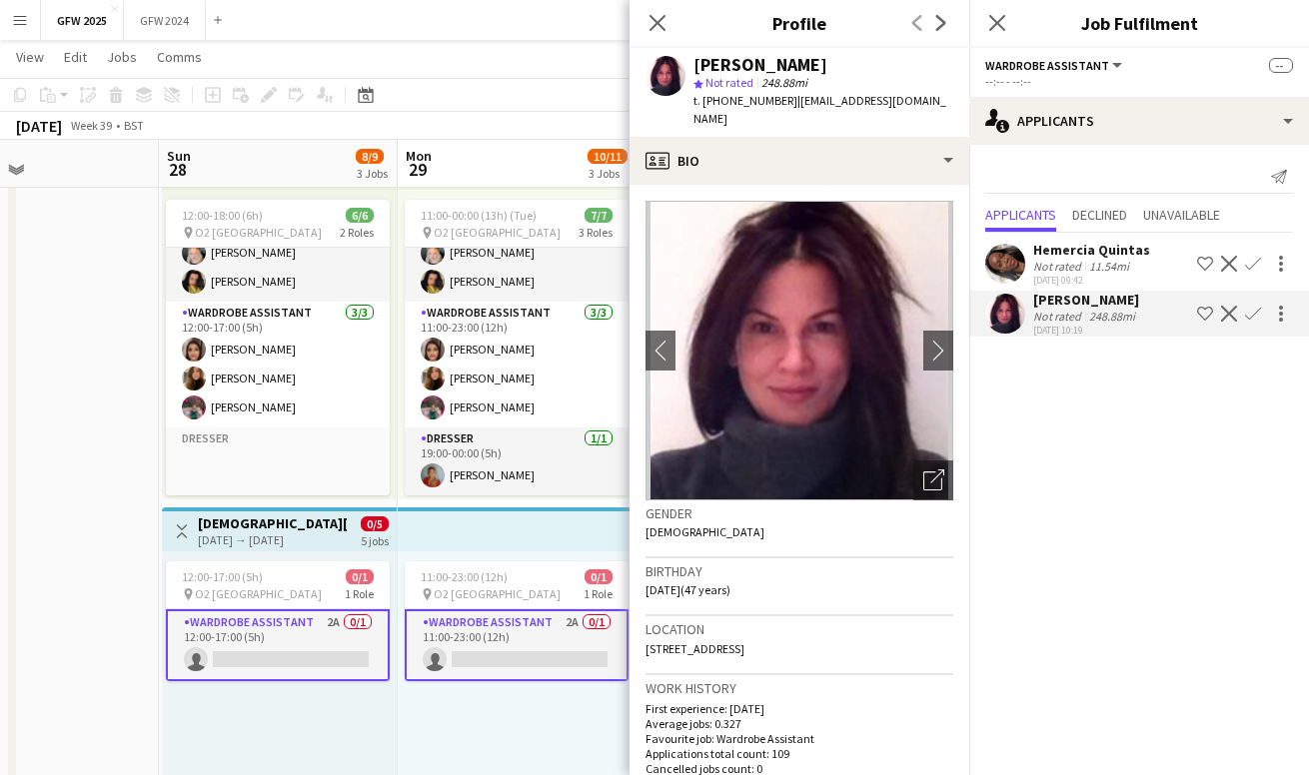
click at [1077, 319] on div "Not rated" at bounding box center [1059, 316] width 52 height 15
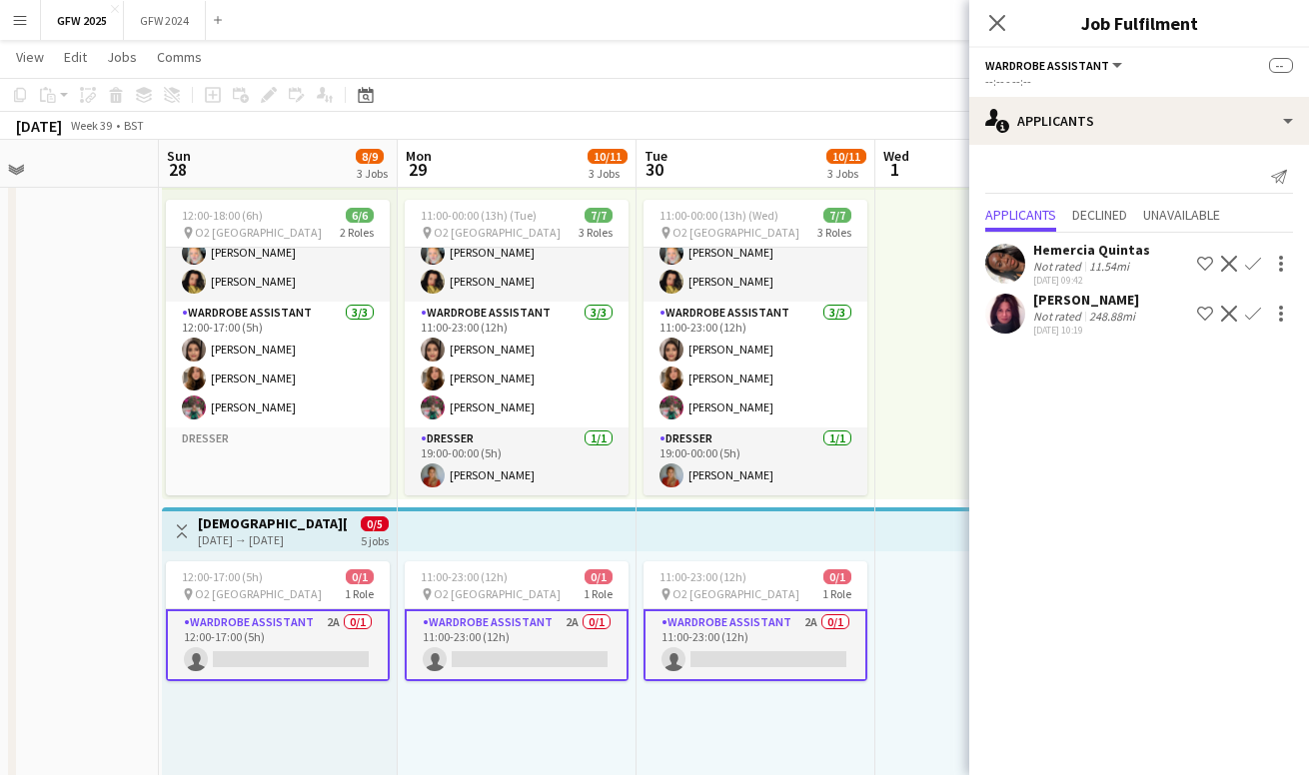
click at [1255, 312] on app-icon "Confirm" at bounding box center [1253, 314] width 16 height 16
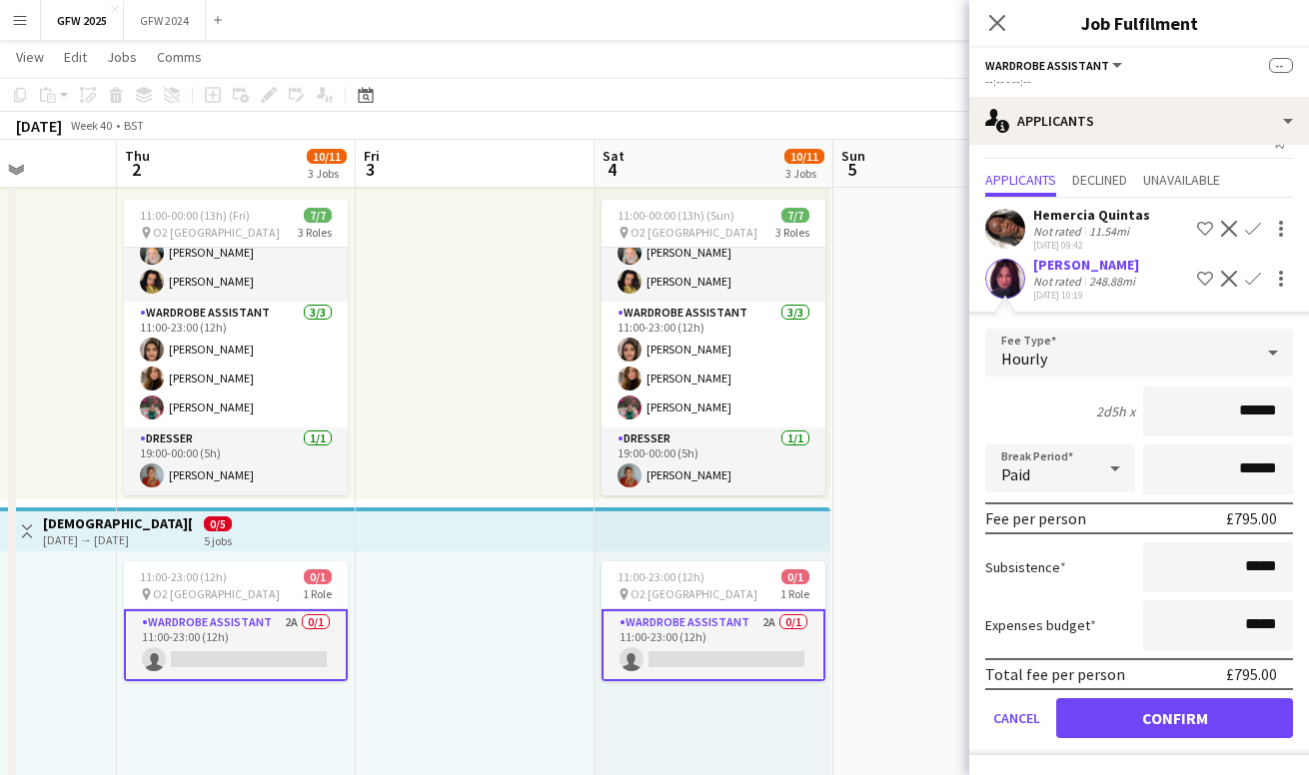
scroll to position [0, 602]
click at [1138, 721] on button "Confirm" at bounding box center [1174, 719] width 237 height 40
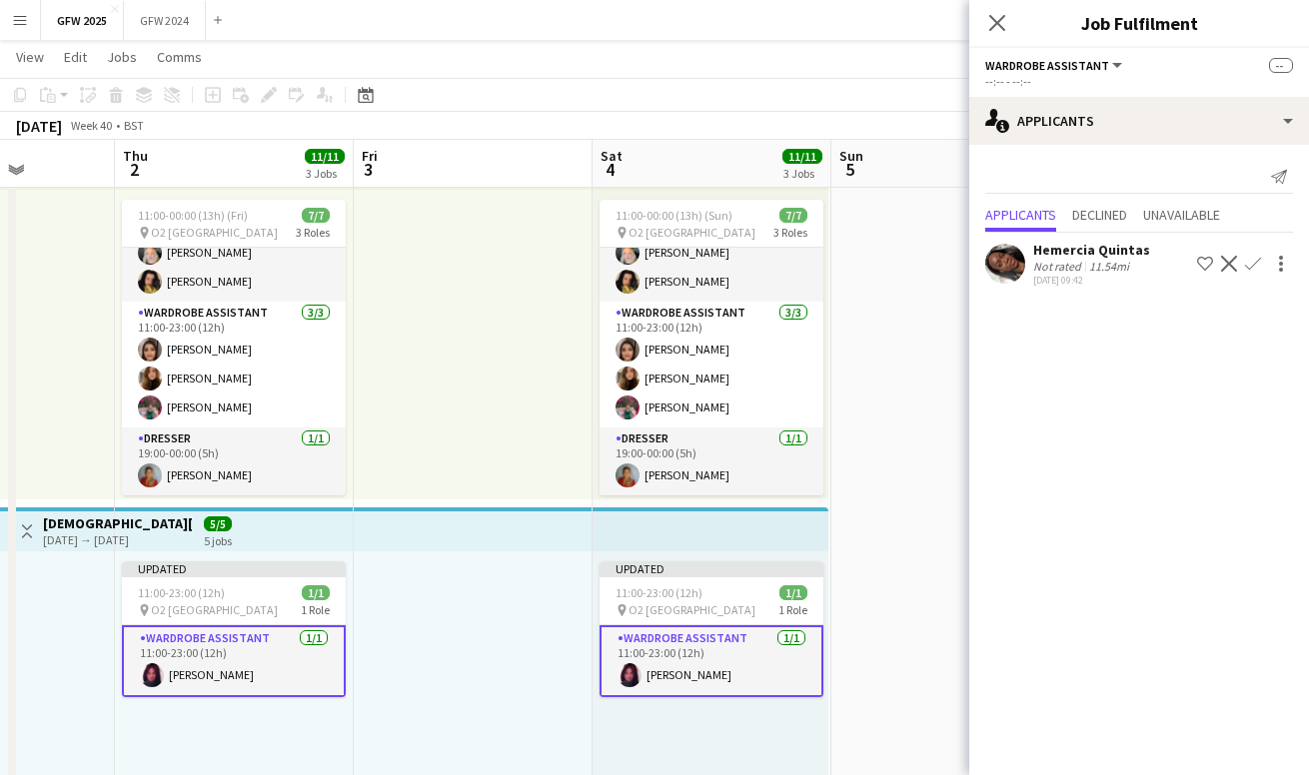
click at [523, 655] on div at bounding box center [473, 707] width 239 height 310
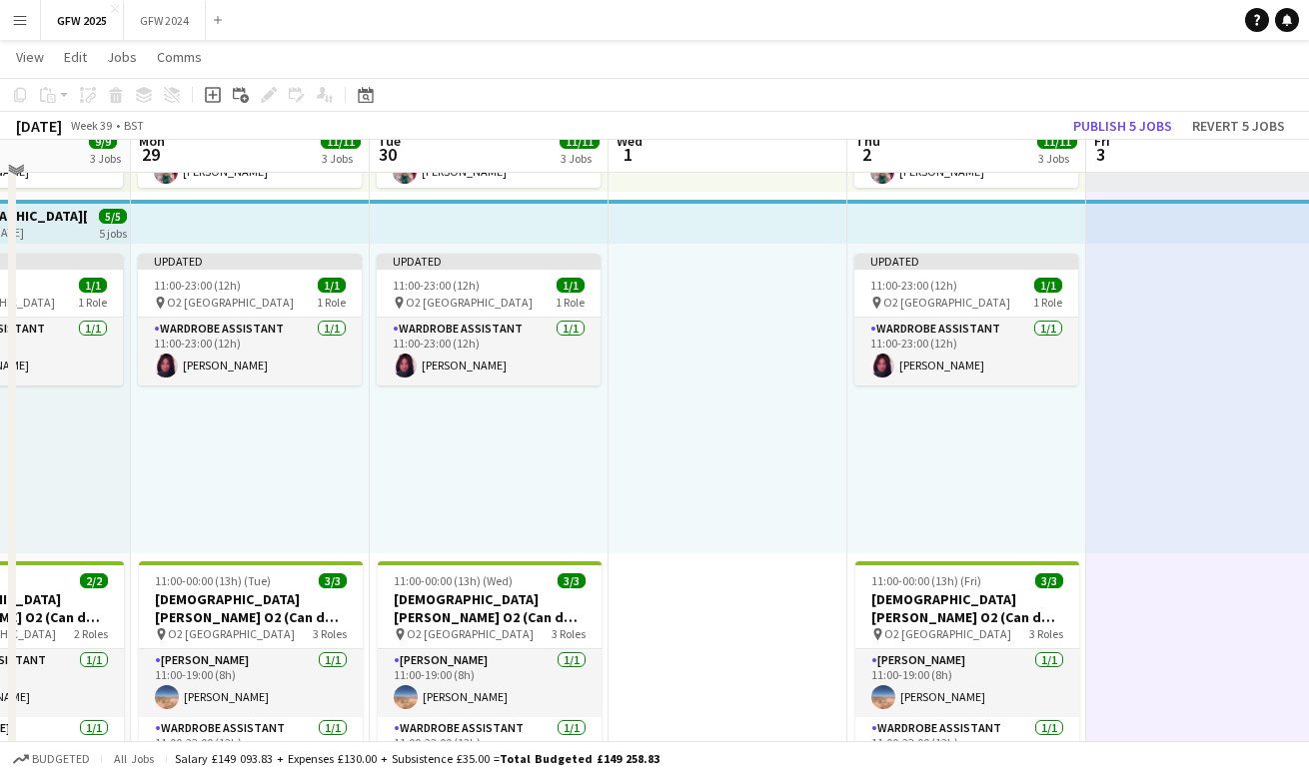
scroll to position [813, 0]
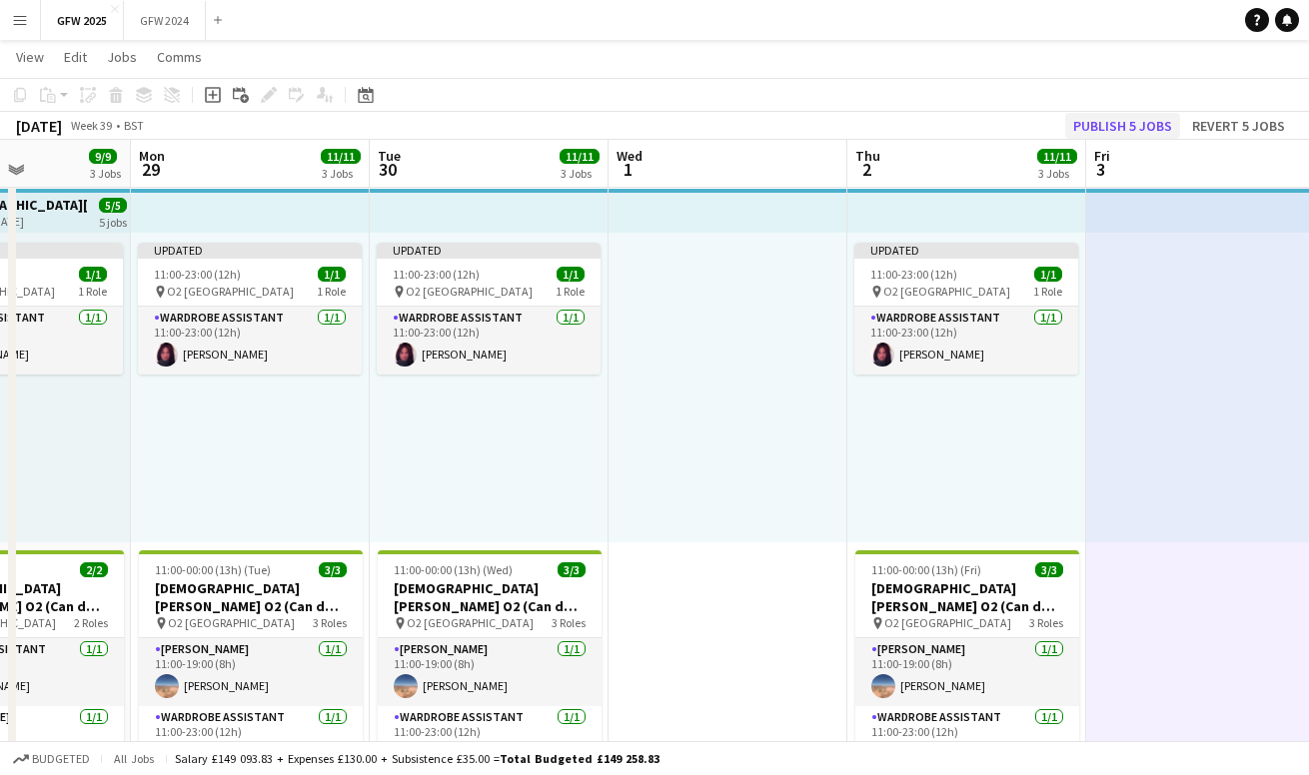
click at [1127, 127] on button "Publish 5 jobs" at bounding box center [1122, 126] width 115 height 26
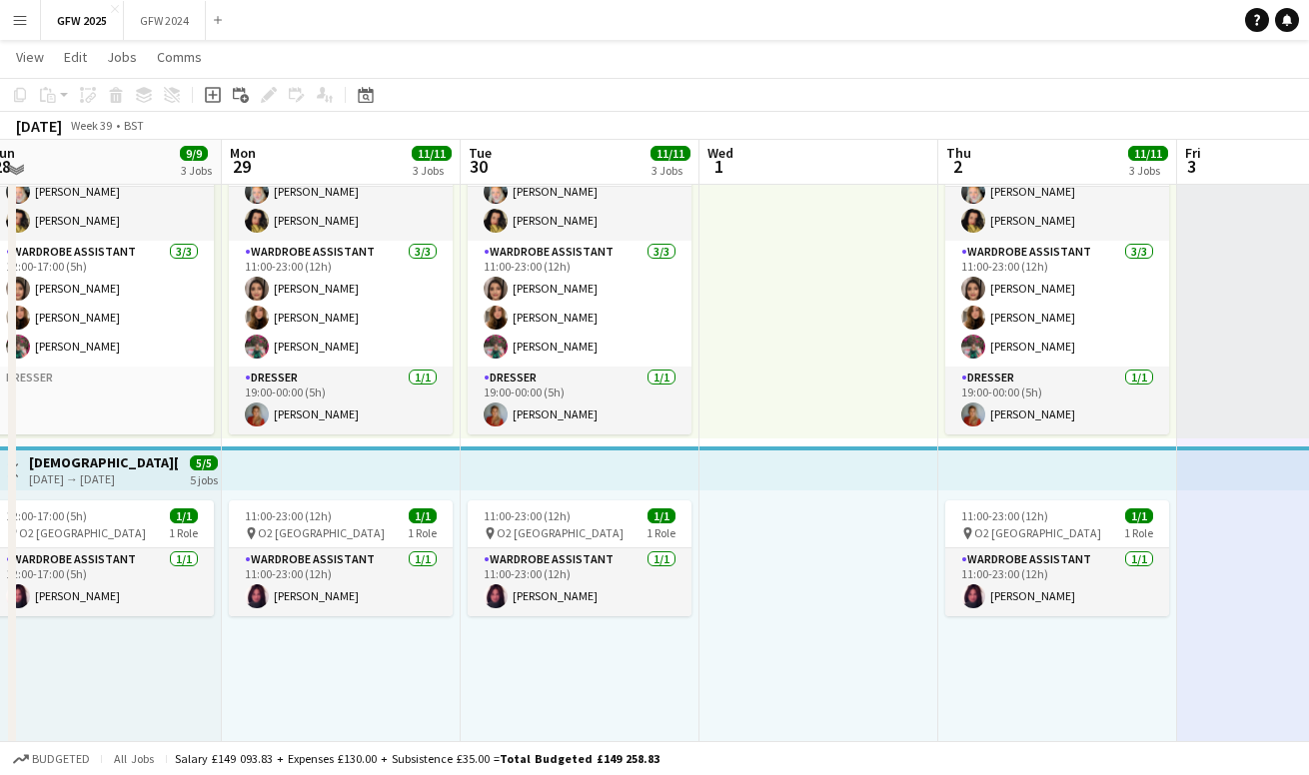
scroll to position [553, 0]
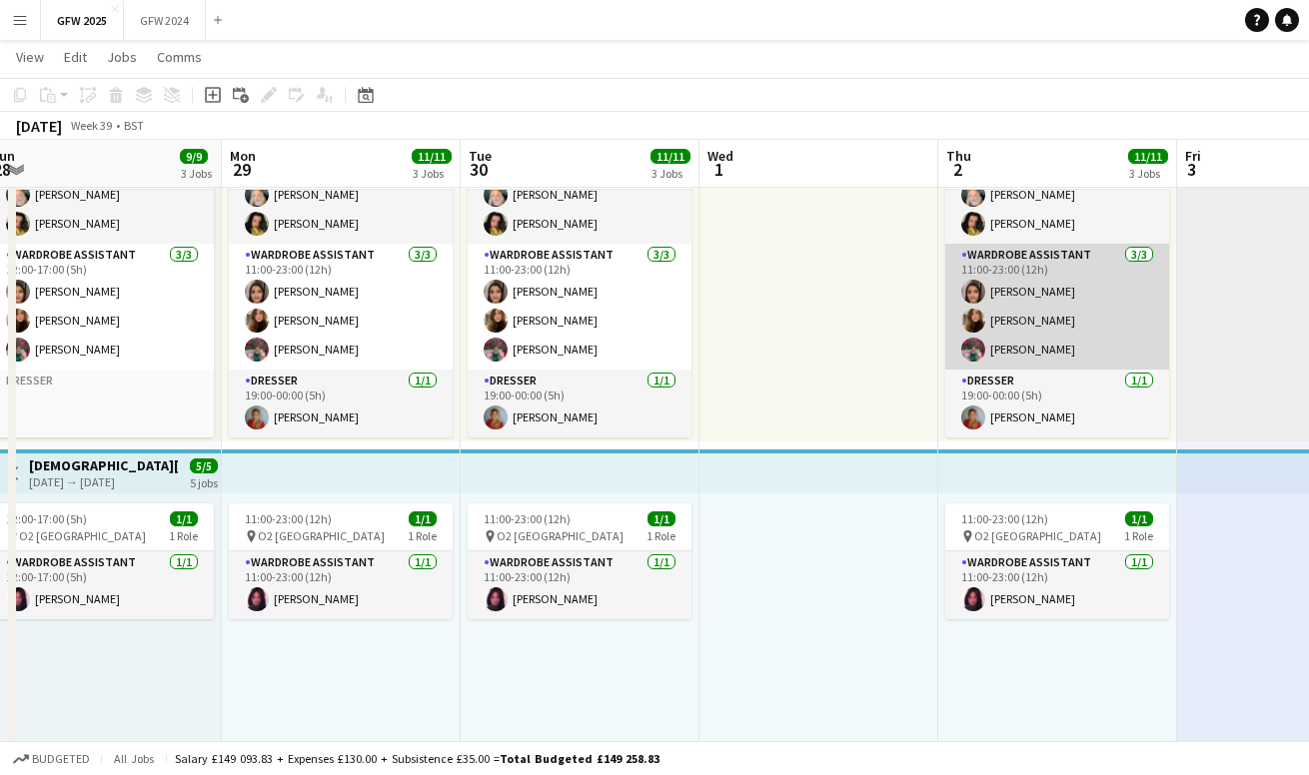
click at [1028, 330] on app-card-role "Wardrobe Assistant 3/3 11:00-23:00 (12h) Shannon Pye Chloe Wassell Becky John" at bounding box center [1057, 307] width 224 height 126
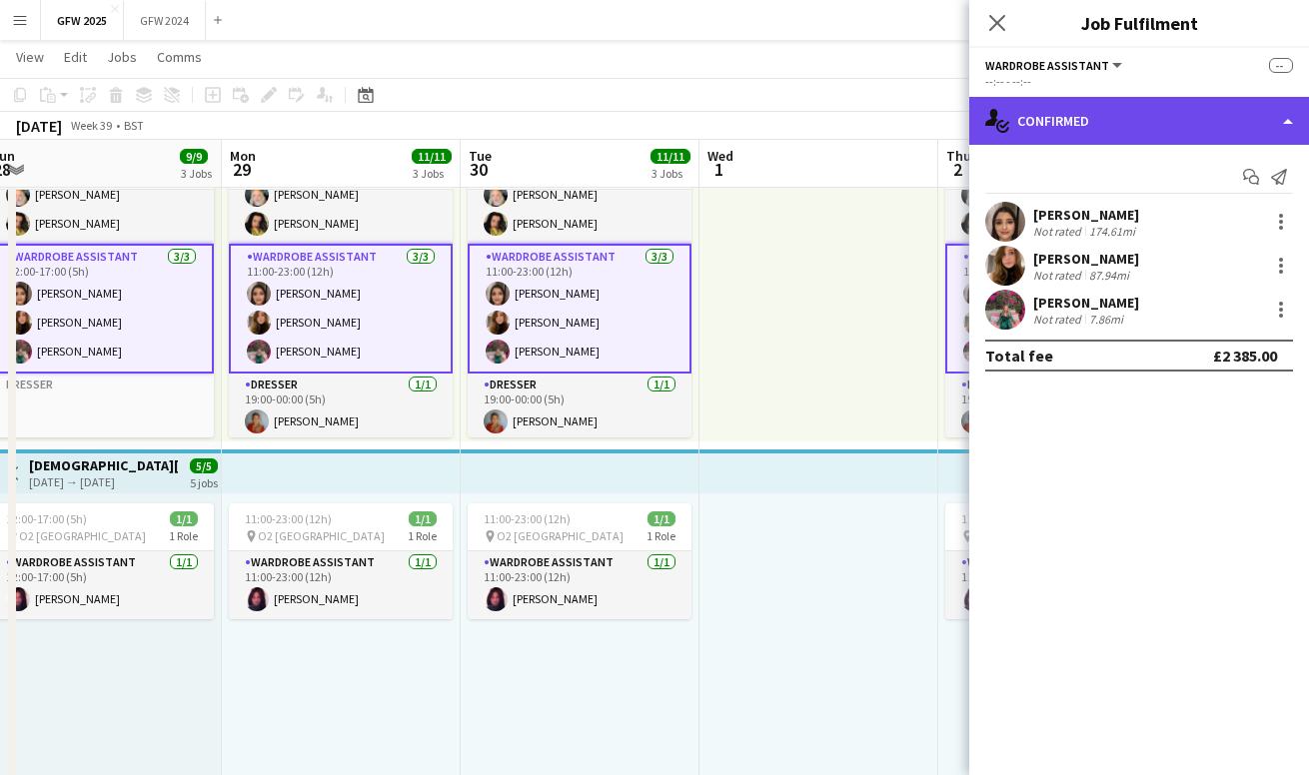
click at [1121, 115] on div "single-neutral-actions-check-2 Confirmed" at bounding box center [1139, 121] width 340 height 48
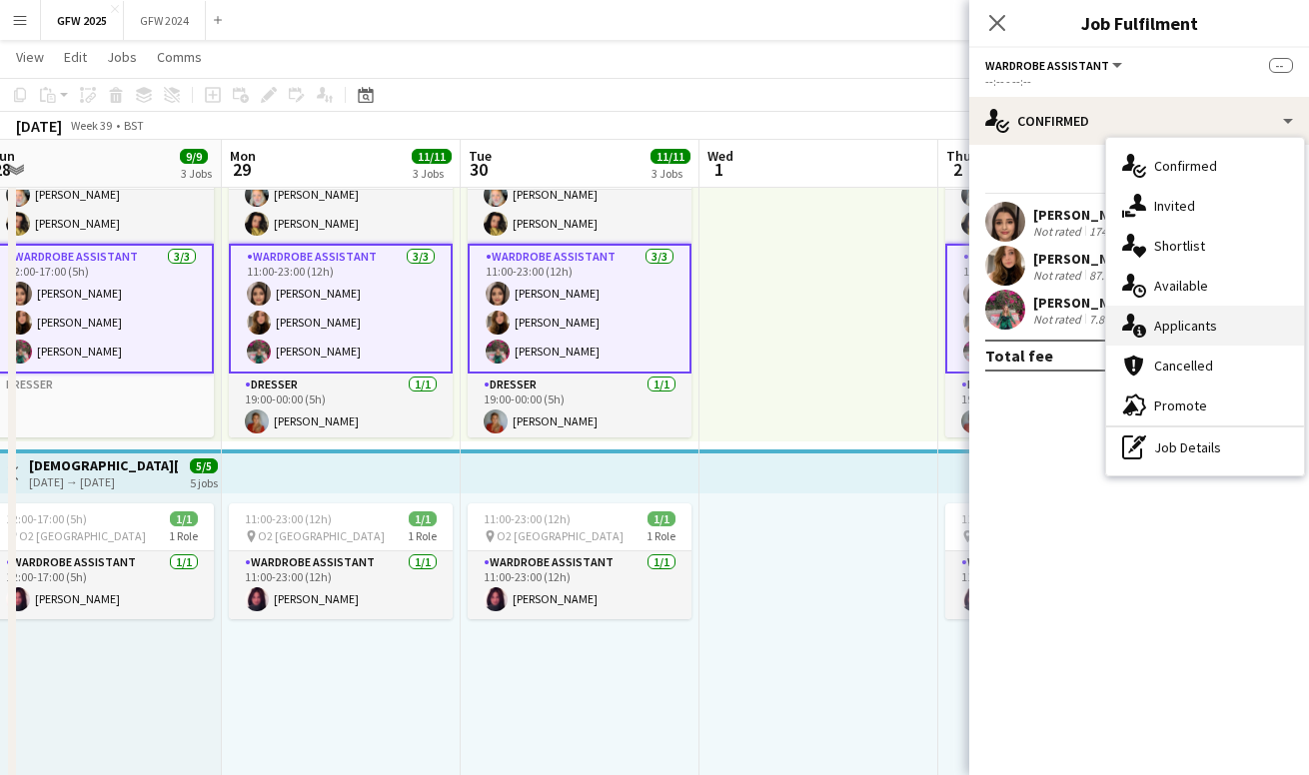
click at [1175, 330] on span "Applicants" at bounding box center [1185, 326] width 63 height 18
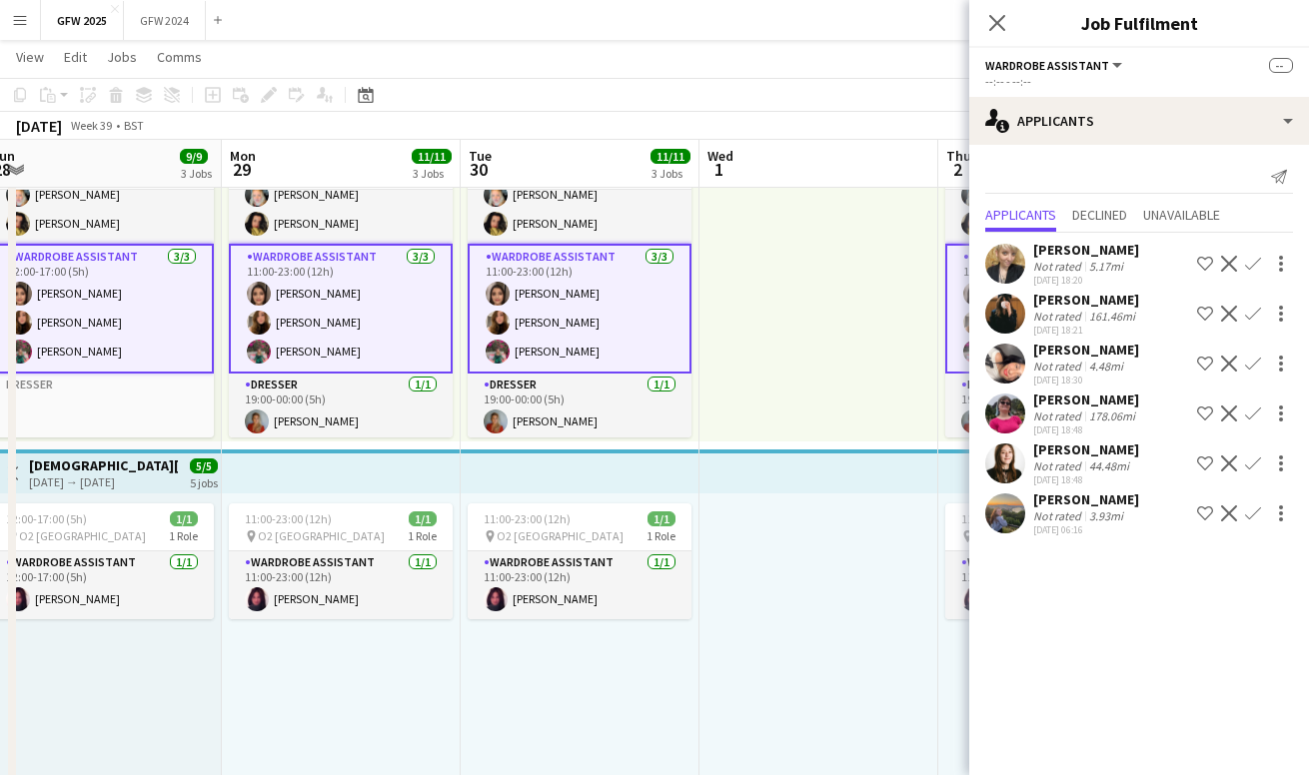
click at [823, 276] on div at bounding box center [819, 287] width 239 height 310
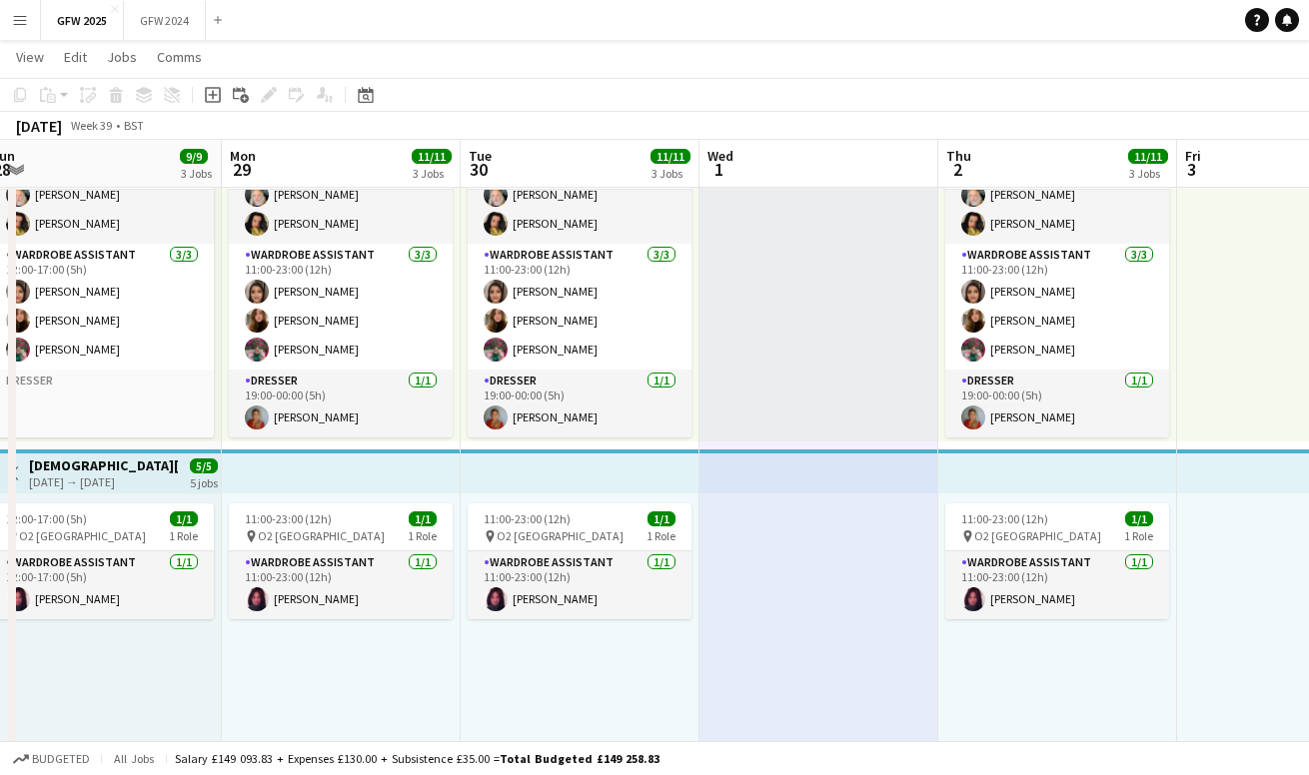
click at [29, 27] on button "Menu" at bounding box center [20, 20] width 40 height 40
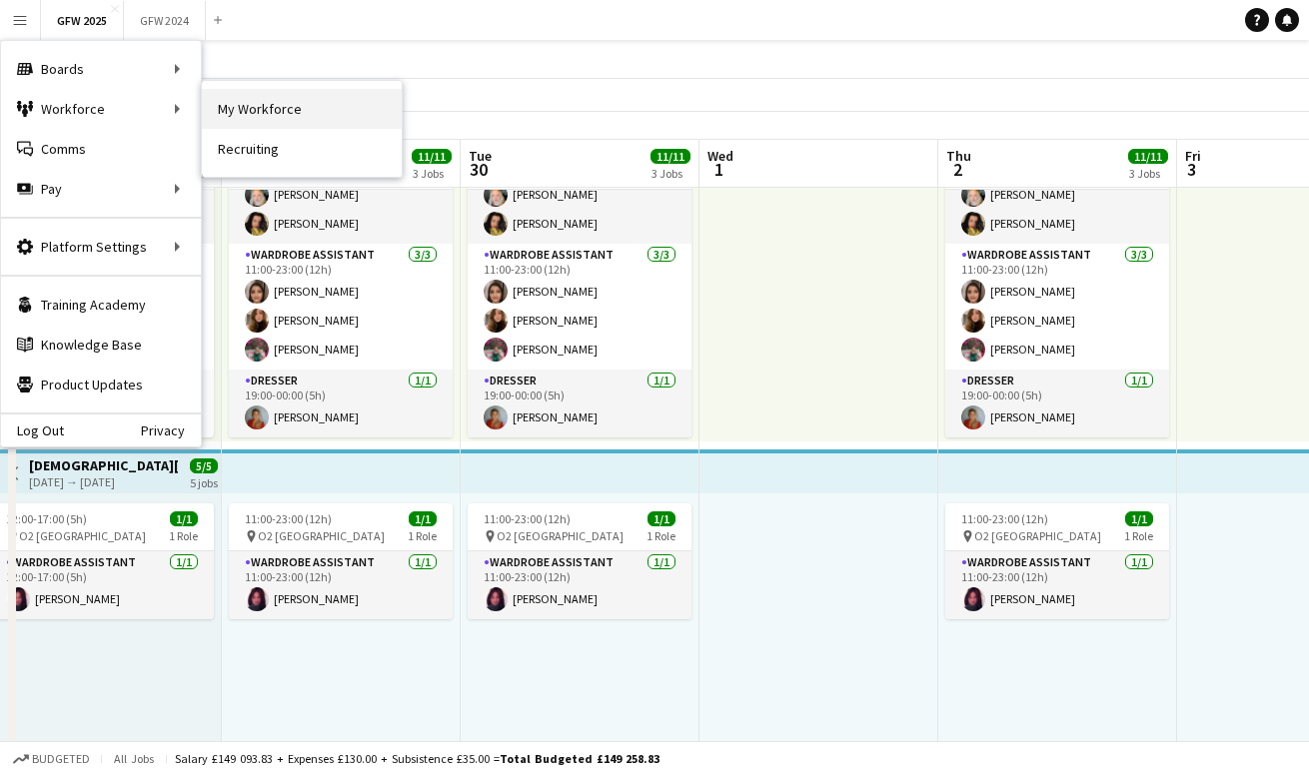
click at [263, 102] on link "My Workforce" at bounding box center [302, 109] width 200 height 40
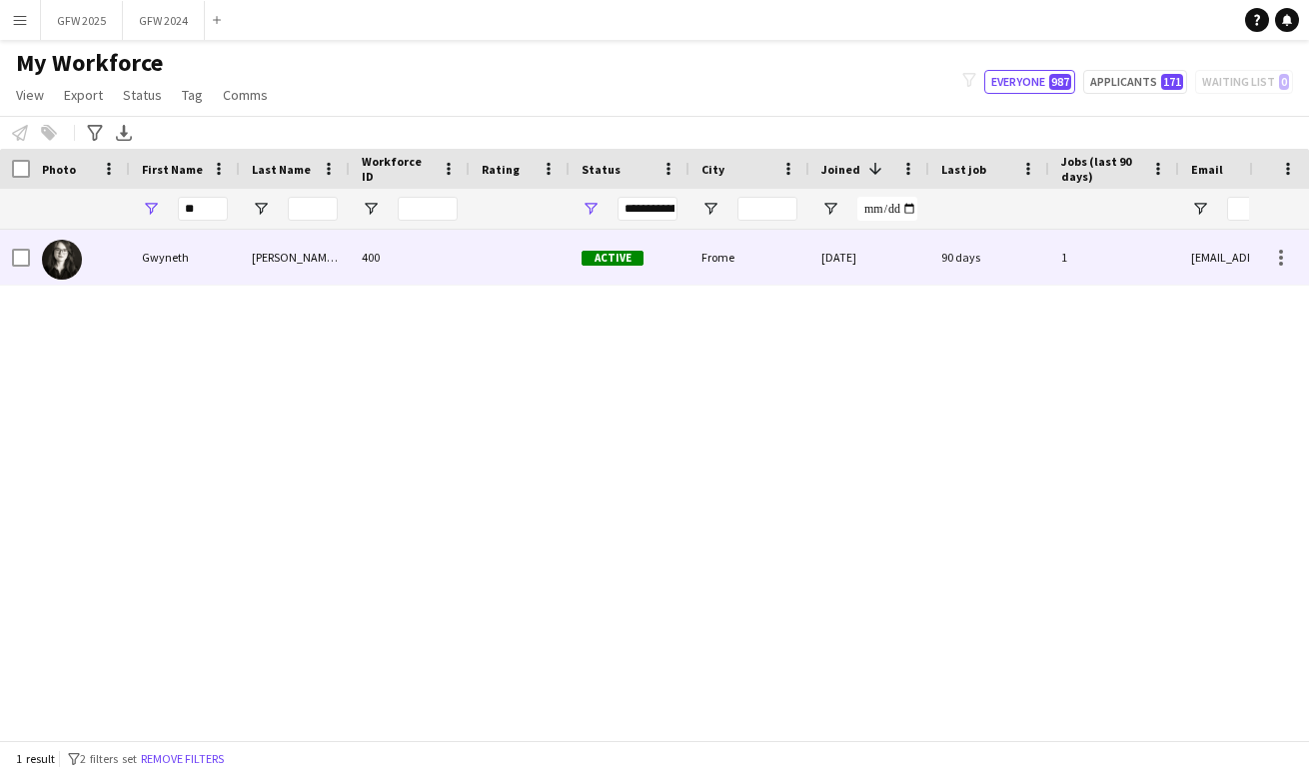
click at [745, 275] on div "Frome" at bounding box center [750, 257] width 120 height 55
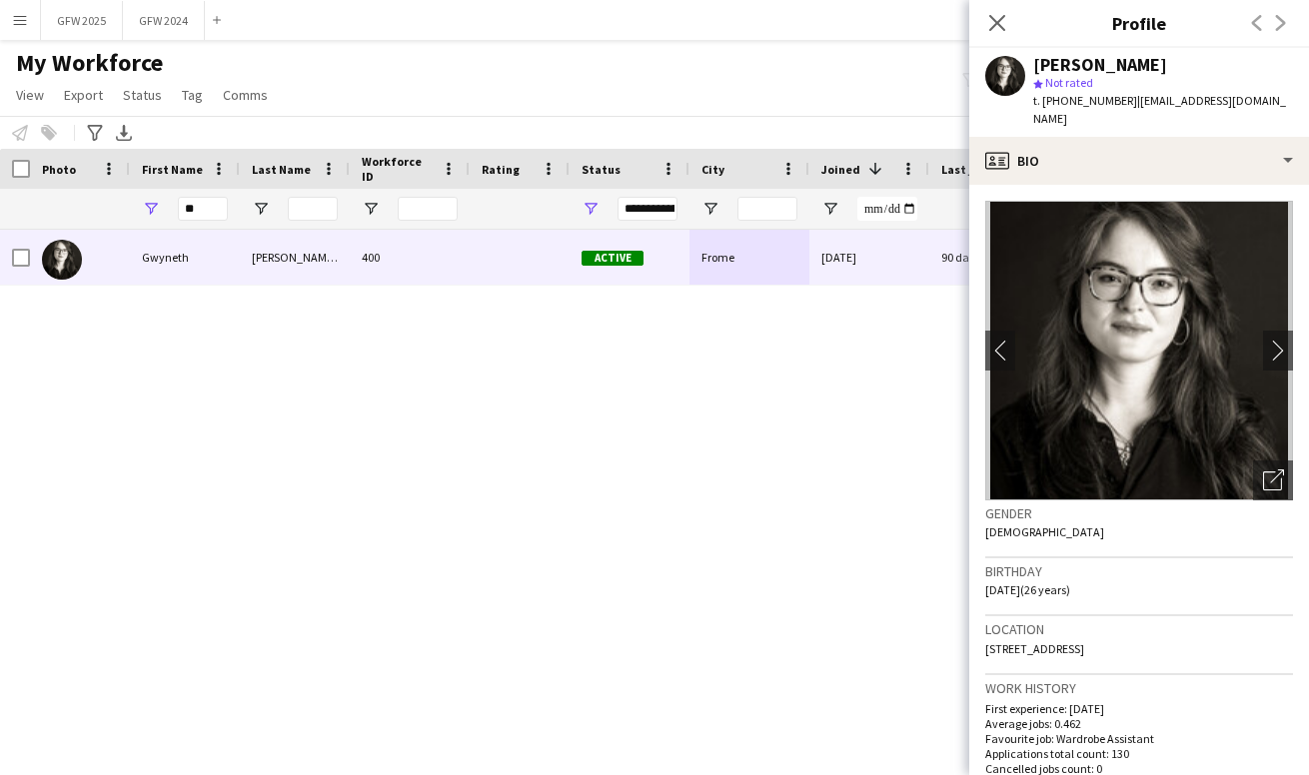
drag, startPoint x: 1126, startPoint y: 100, endPoint x: 1060, endPoint y: 101, distance: 66.0
click at [1060, 101] on span "t. +4407598241039" at bounding box center [1085, 100] width 104 height 15
copy span "07598241039"
click at [989, 20] on icon "Close pop-in" at bounding box center [996, 22] width 19 height 19
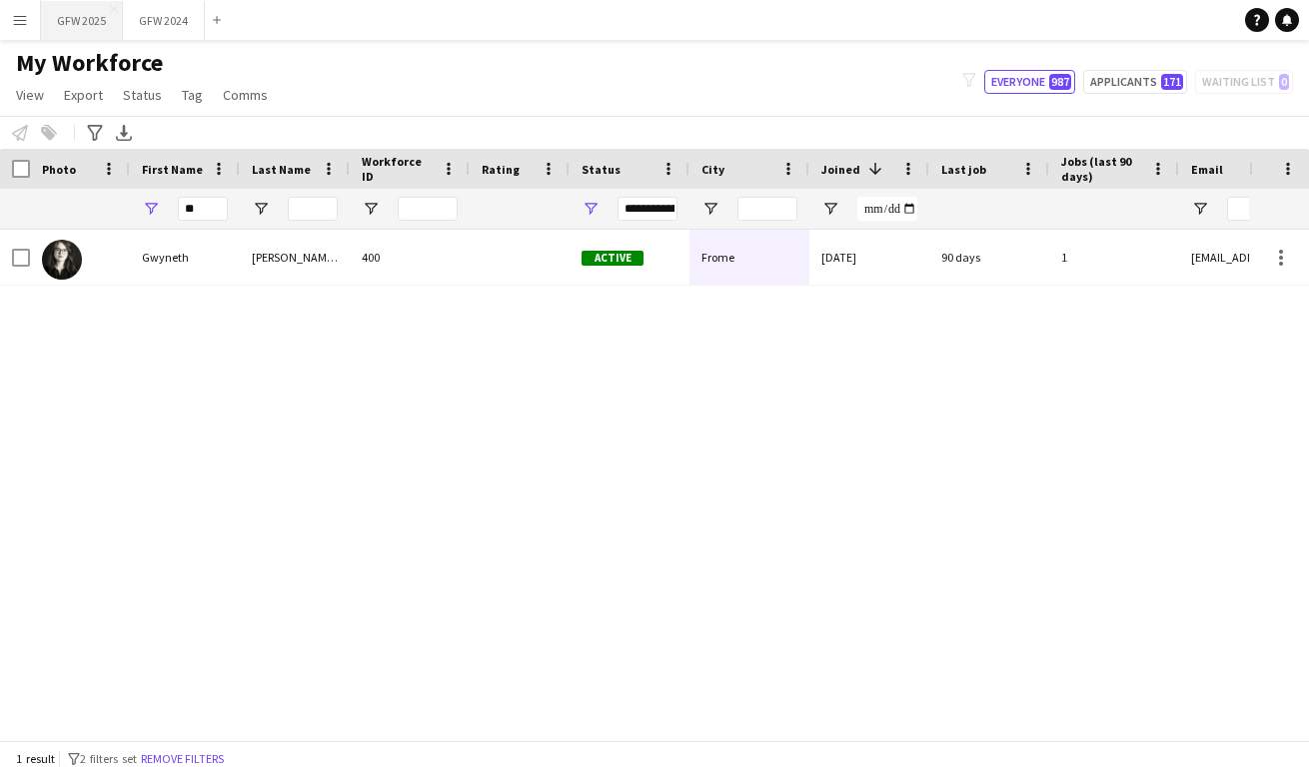
click at [82, 22] on button "GFW 2025 Close" at bounding box center [82, 20] width 82 height 39
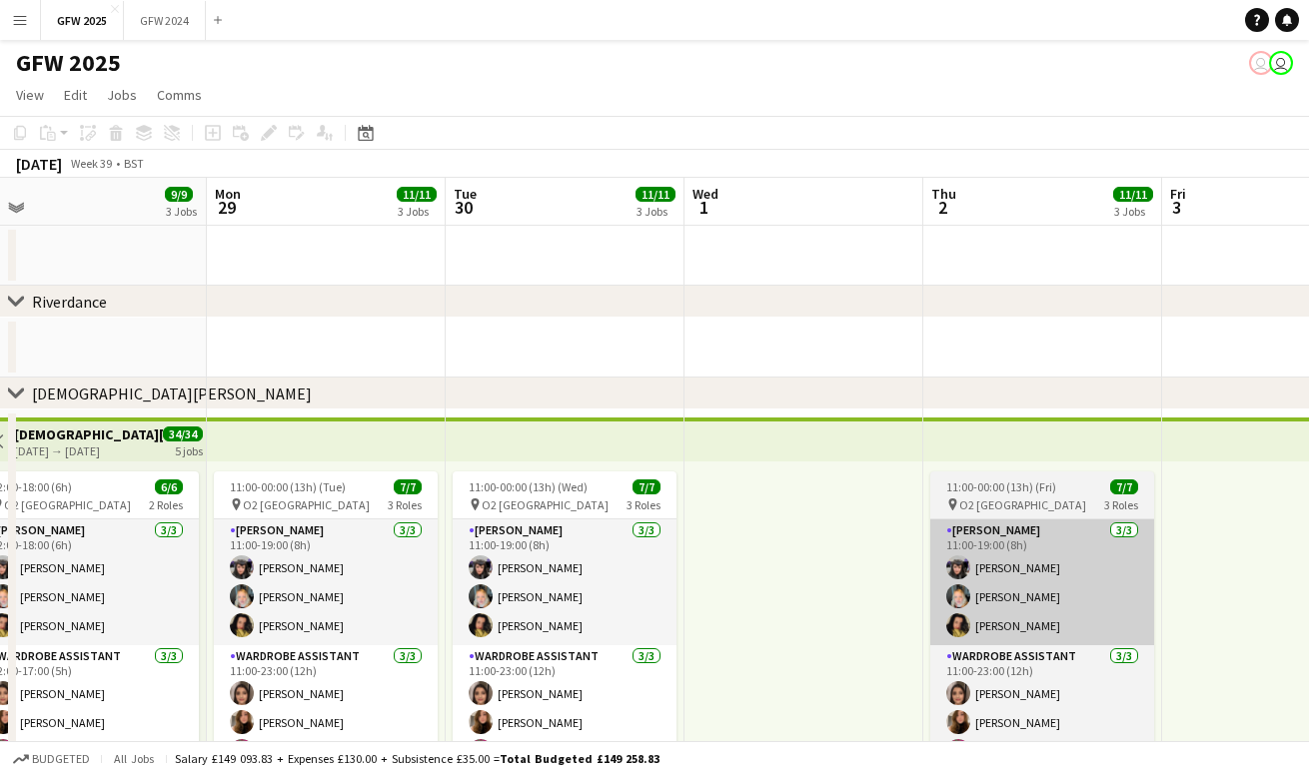
scroll to position [0, 749]
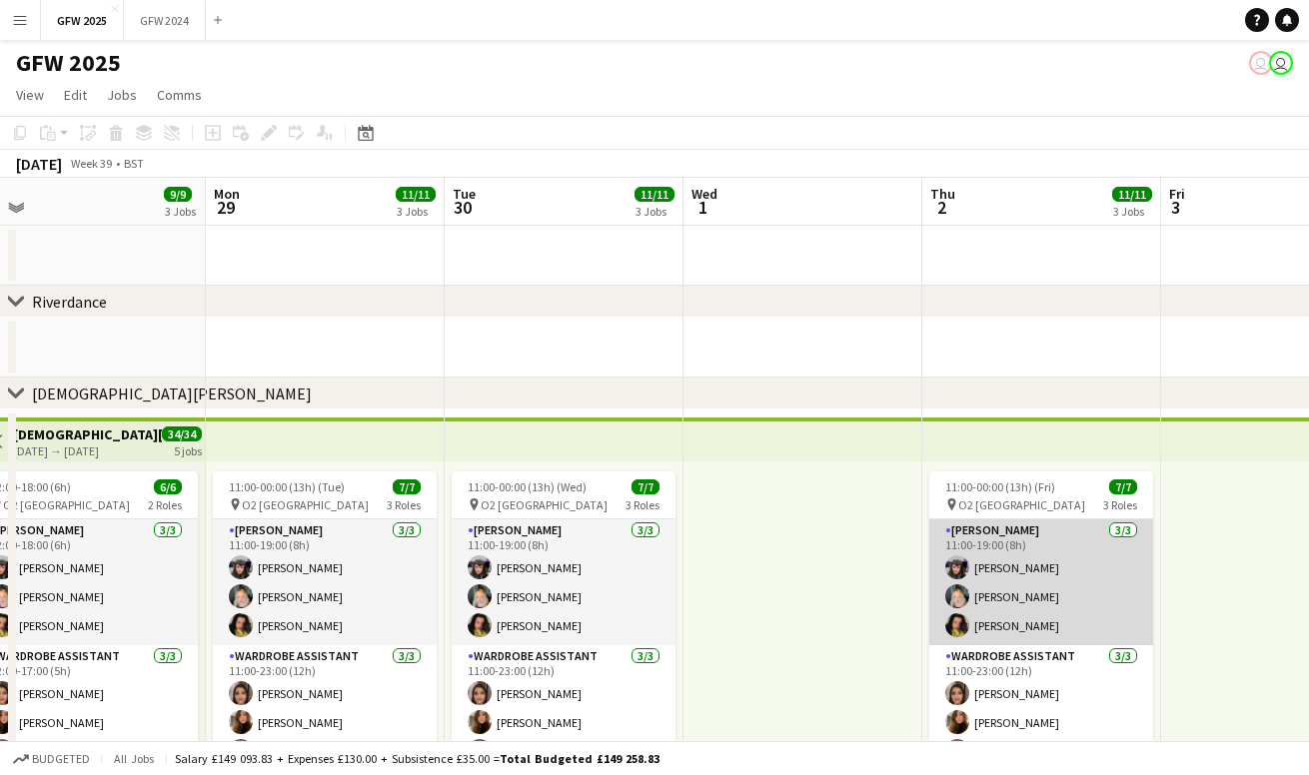
click at [1007, 597] on app-card-role "Seamster 3/3 11:00-19:00 (8h) Naomi Cook Samantha Gibson Andrea Gaskill" at bounding box center [1041, 583] width 224 height 126
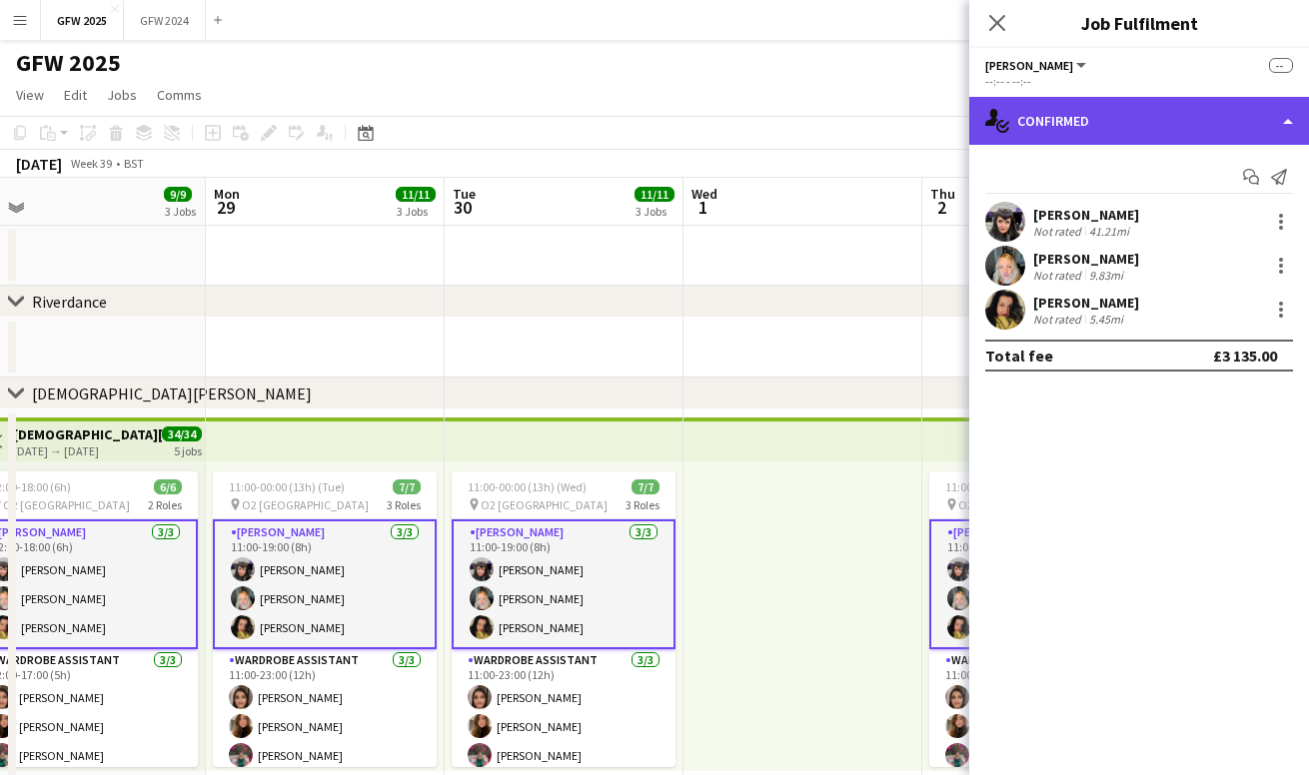
click at [1170, 136] on div "single-neutral-actions-check-2 Confirmed" at bounding box center [1139, 121] width 340 height 48
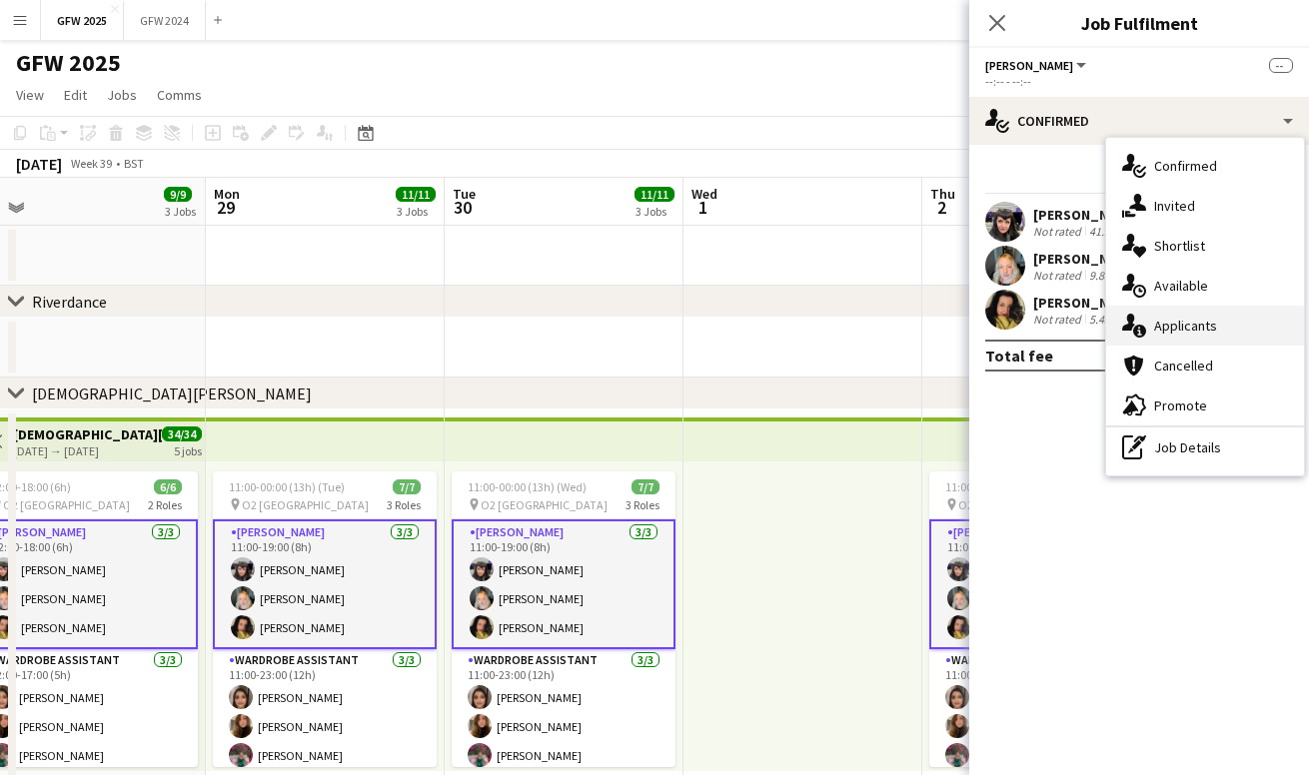
click at [1190, 333] on span "Applicants" at bounding box center [1185, 326] width 63 height 18
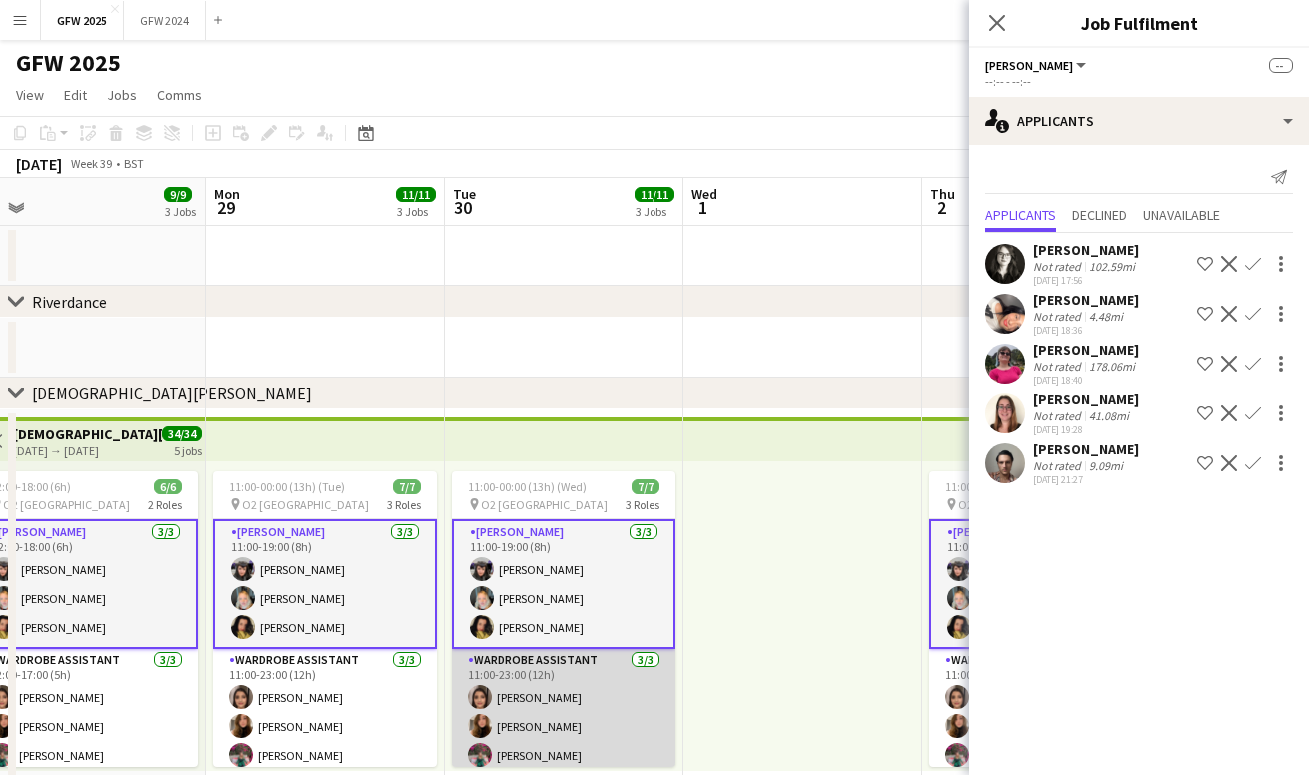
click at [599, 692] on app-card-role "Wardrobe Assistant 3/3 11:00-23:00 (12h) Shannon Pye Chloe Wassell Becky John" at bounding box center [564, 713] width 224 height 126
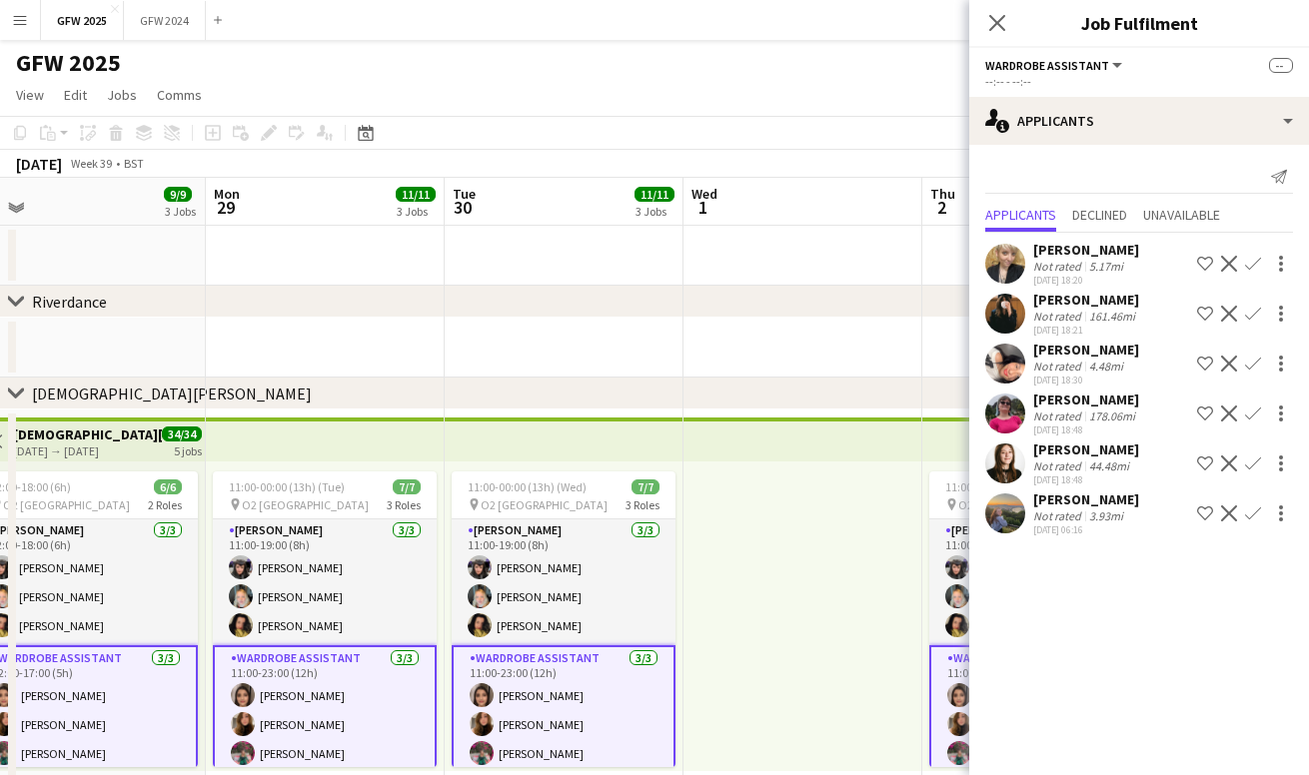
click at [1062, 263] on div "Not rated" at bounding box center [1059, 266] width 52 height 15
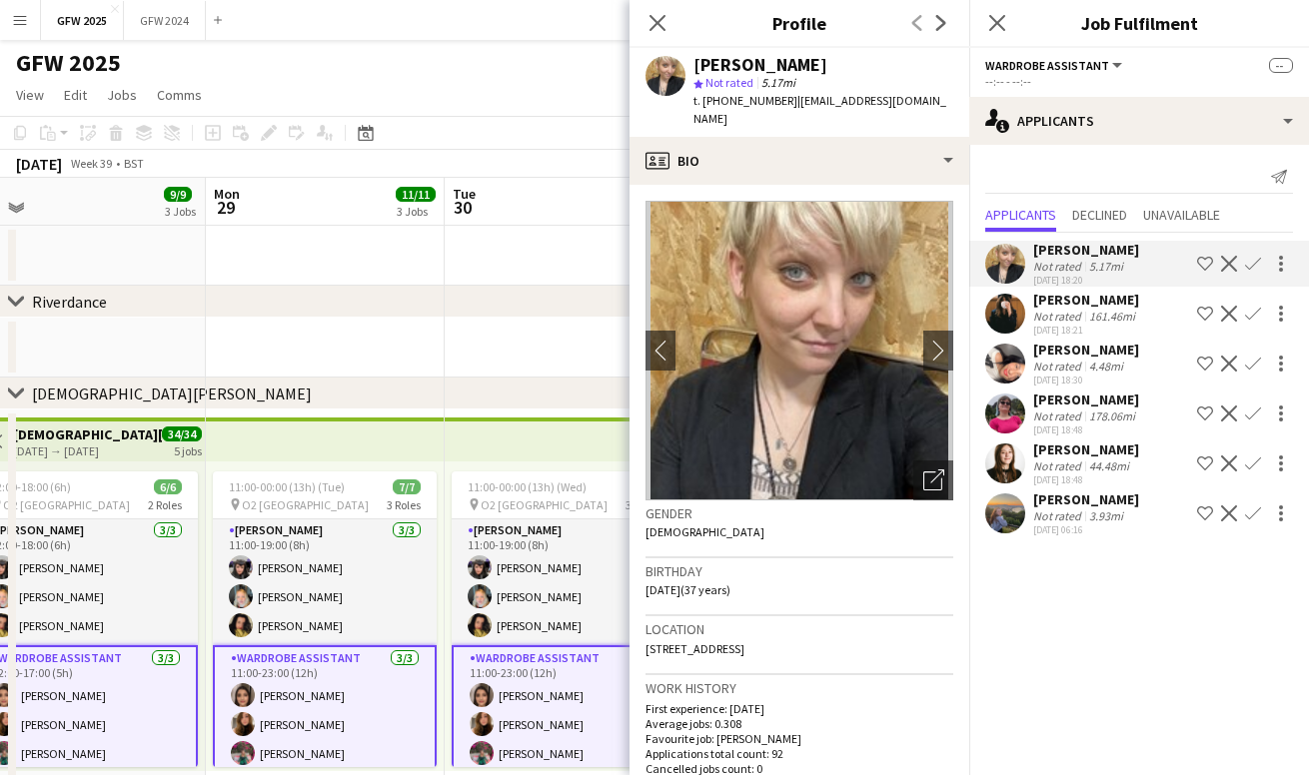
drag, startPoint x: 720, startPoint y: 100, endPoint x: 785, endPoint y: 100, distance: 65.0
click at [785, 100] on span "t. +4407743710745" at bounding box center [746, 100] width 104 height 15
copy span "07743710745"
click at [653, 10] on app-icon "Close pop-in" at bounding box center [658, 23] width 29 height 29
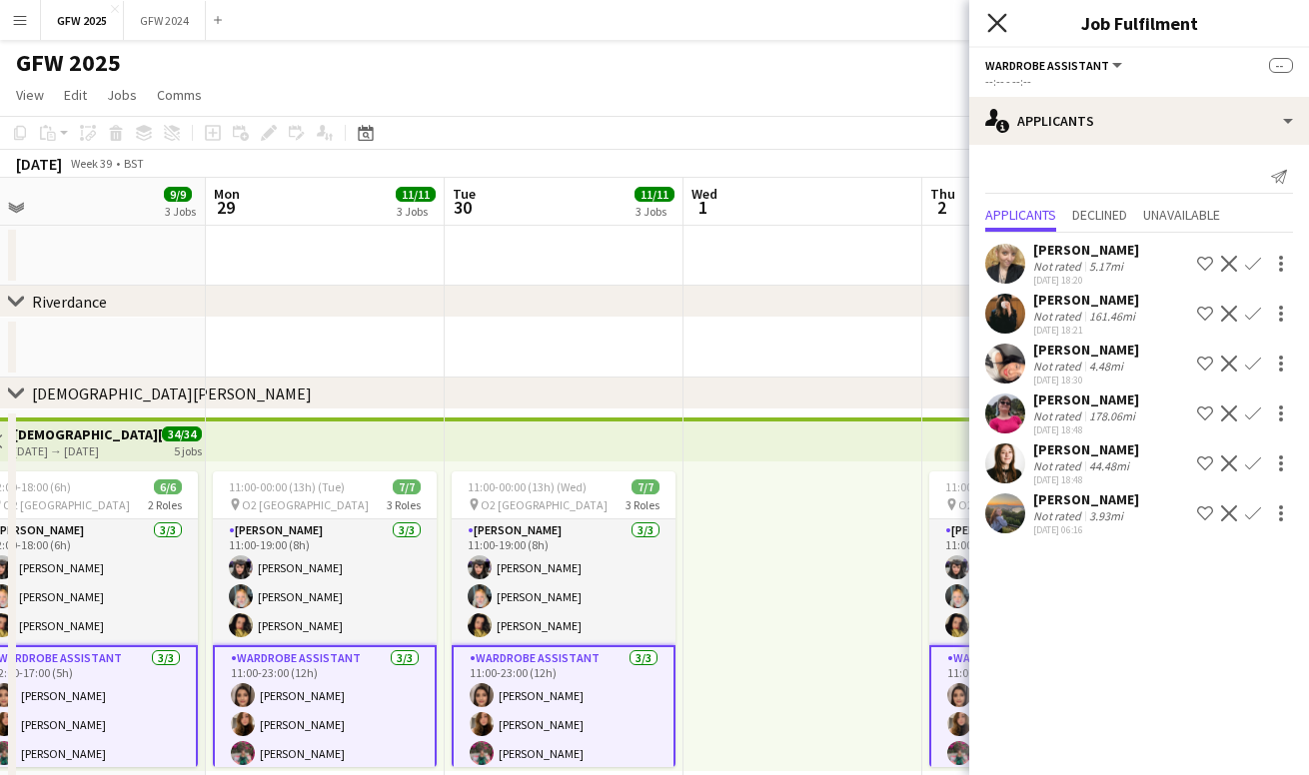
click at [992, 21] on icon "Close pop-in" at bounding box center [996, 22] width 19 height 19
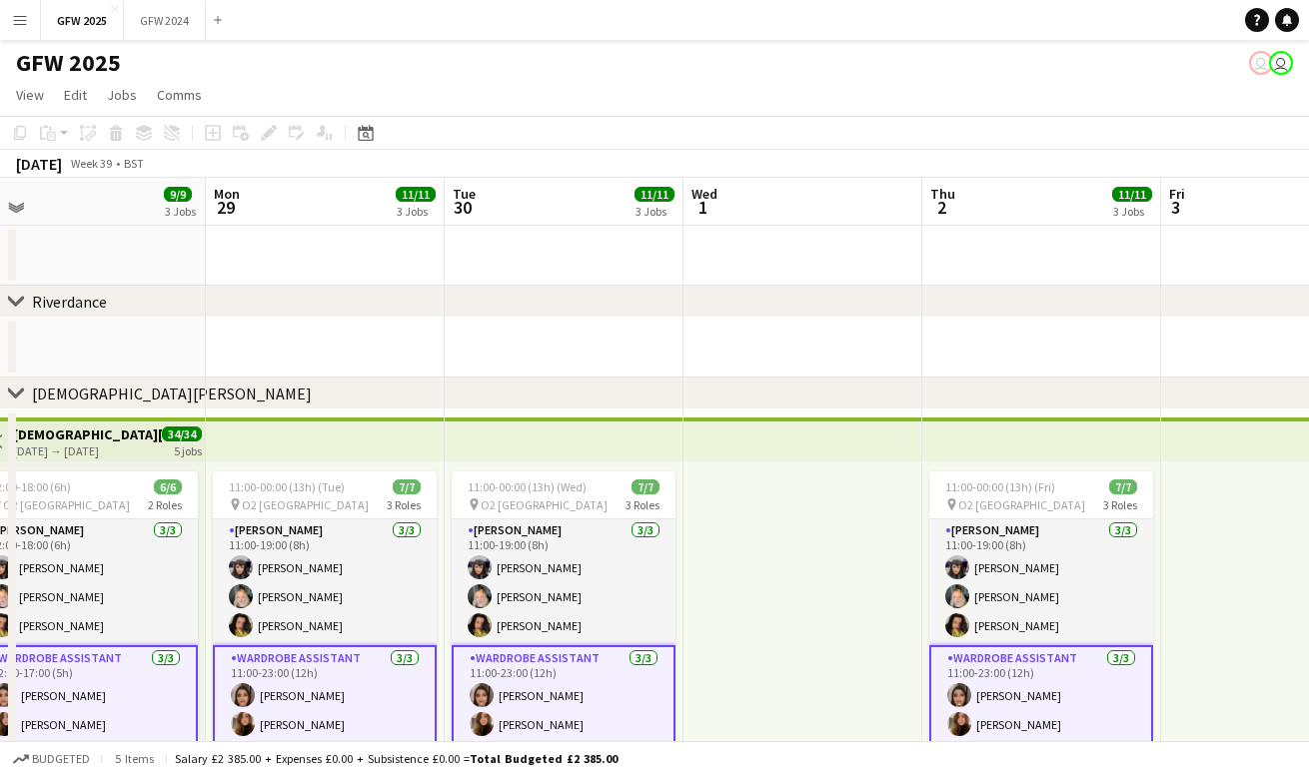
click at [769, 527] on div at bounding box center [803, 617] width 239 height 310
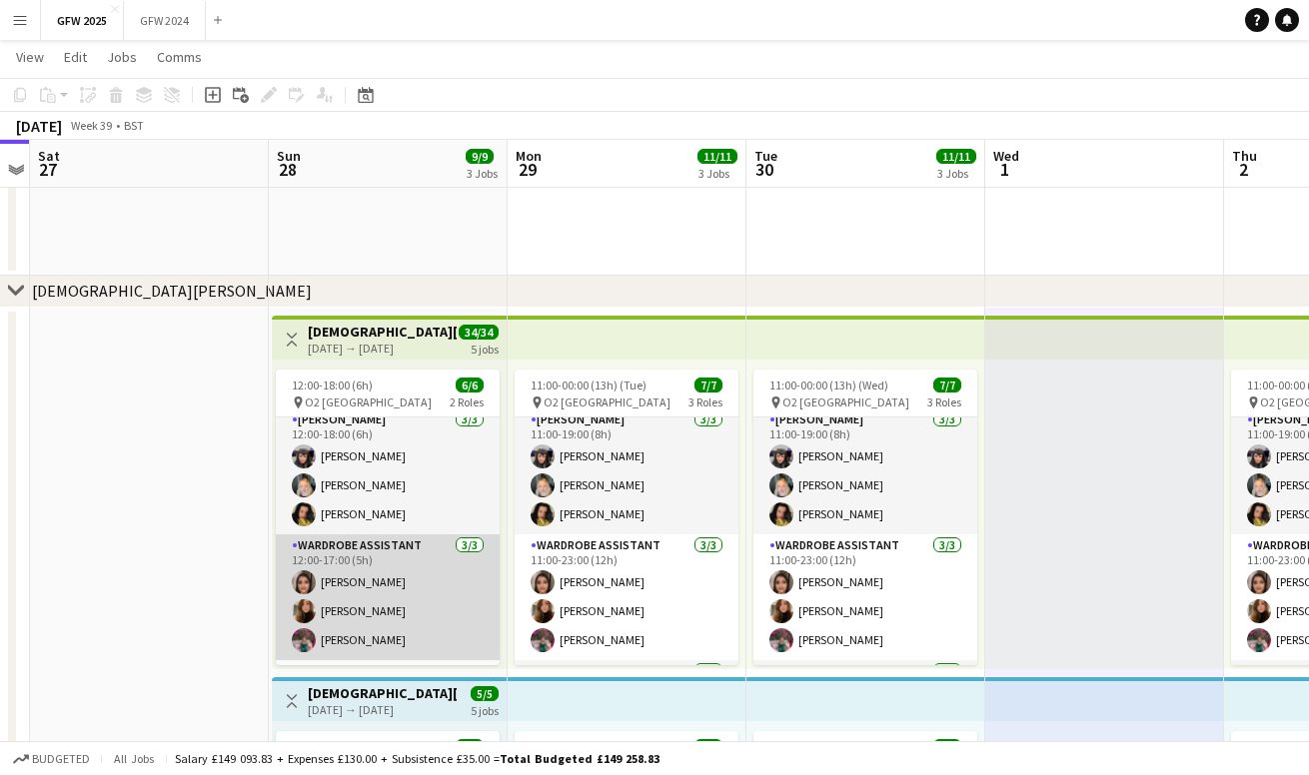
scroll to position [24, 0]
